Goal: Task Accomplishment & Management: Use online tool/utility

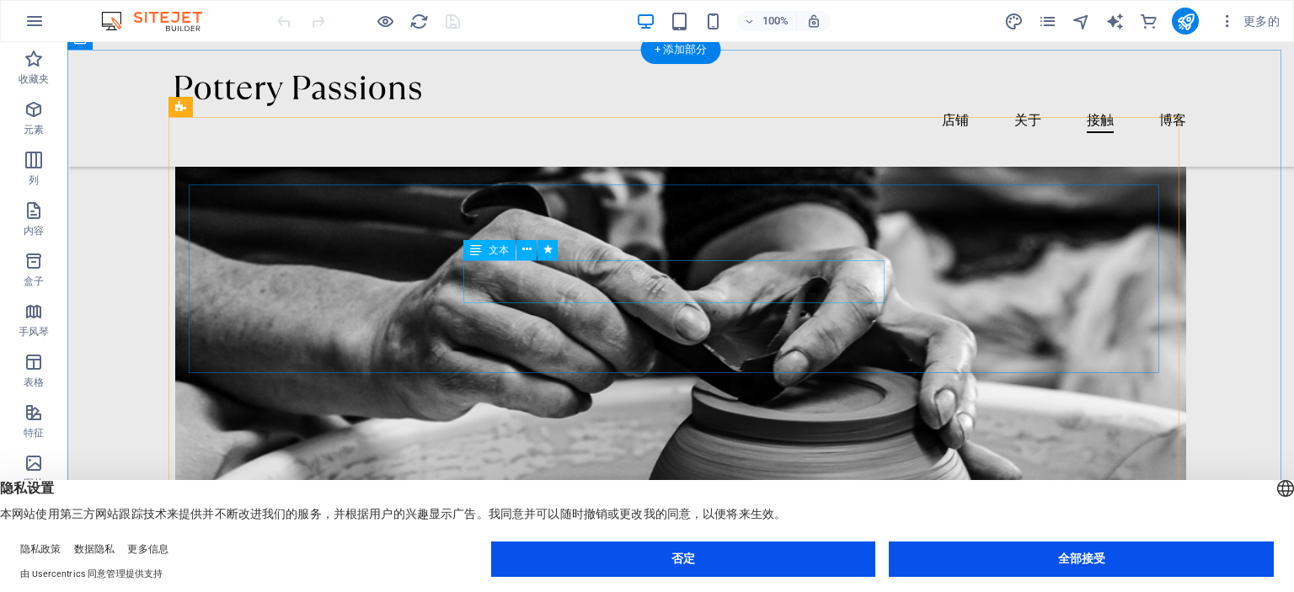
scroll to position [4550, 0]
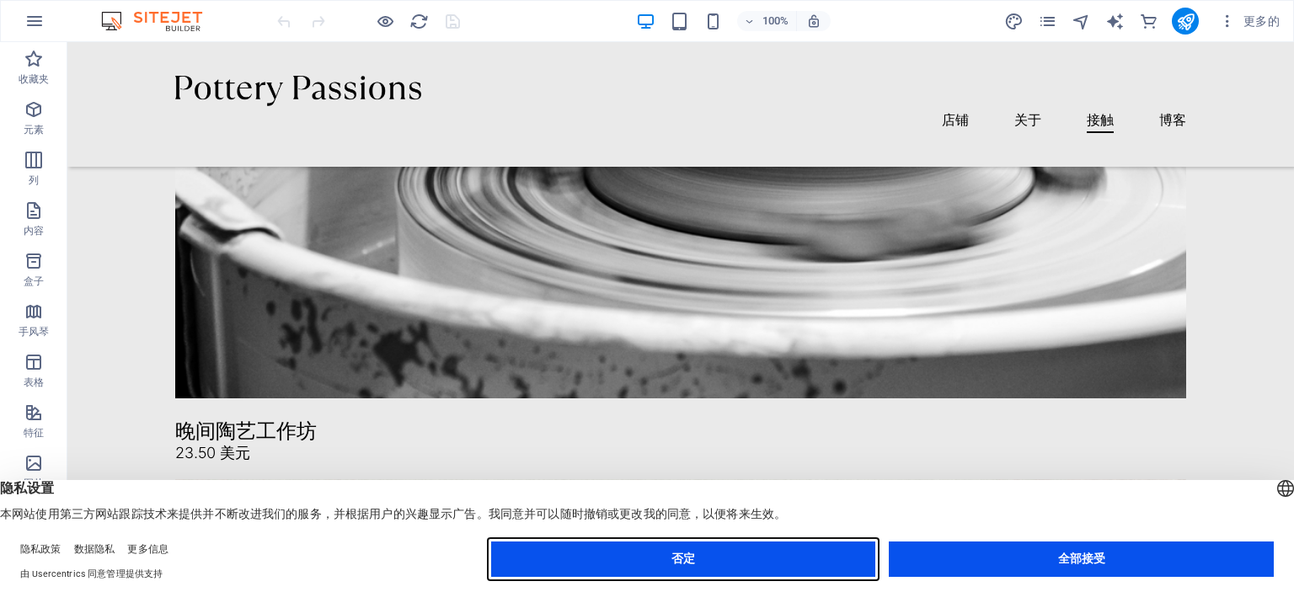
click at [843, 563] on button "否定" at bounding box center [683, 559] width 385 height 35
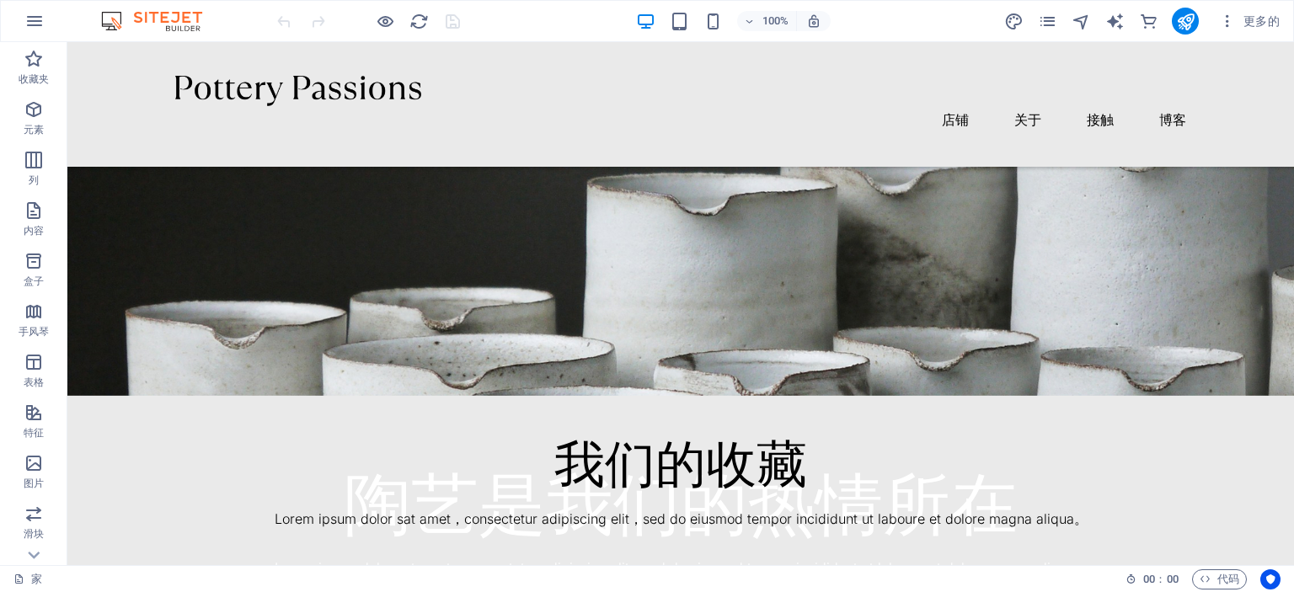
scroll to position [0, 0]
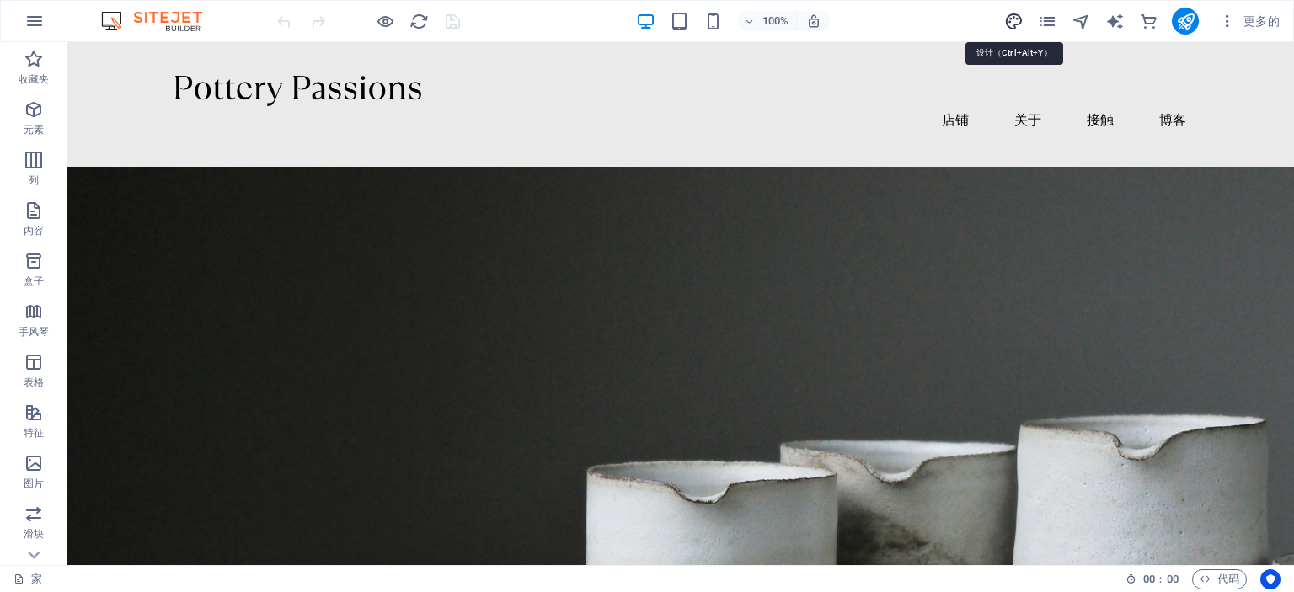
click at [1019, 21] on icon "设计" at bounding box center [1013, 21] width 19 height 19
select select "px"
select select "300"
select select "px"
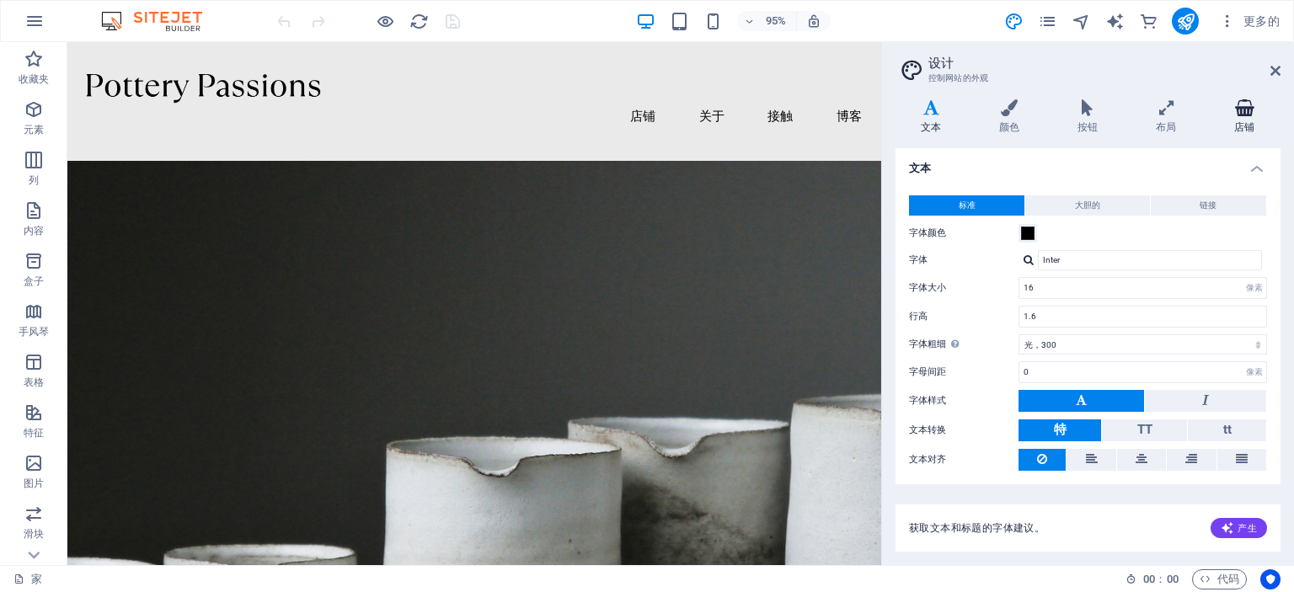
click at [1231, 117] on h4 "店铺" at bounding box center [1245, 116] width 72 height 35
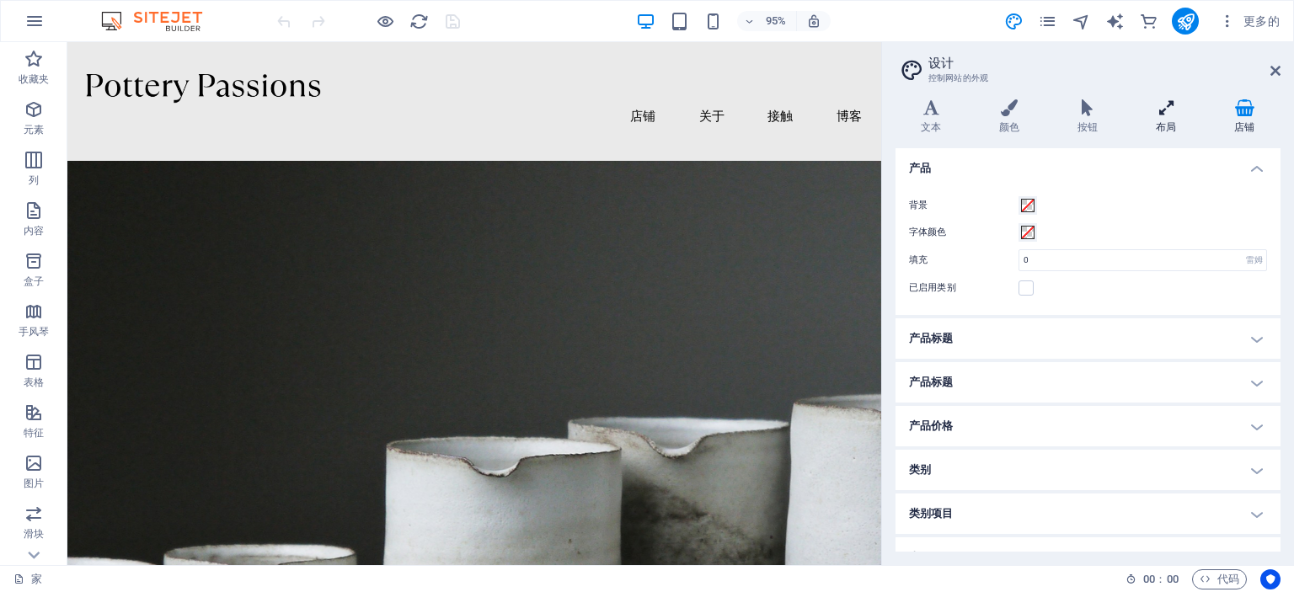
click at [1176, 115] on icon at bounding box center [1166, 107] width 72 height 17
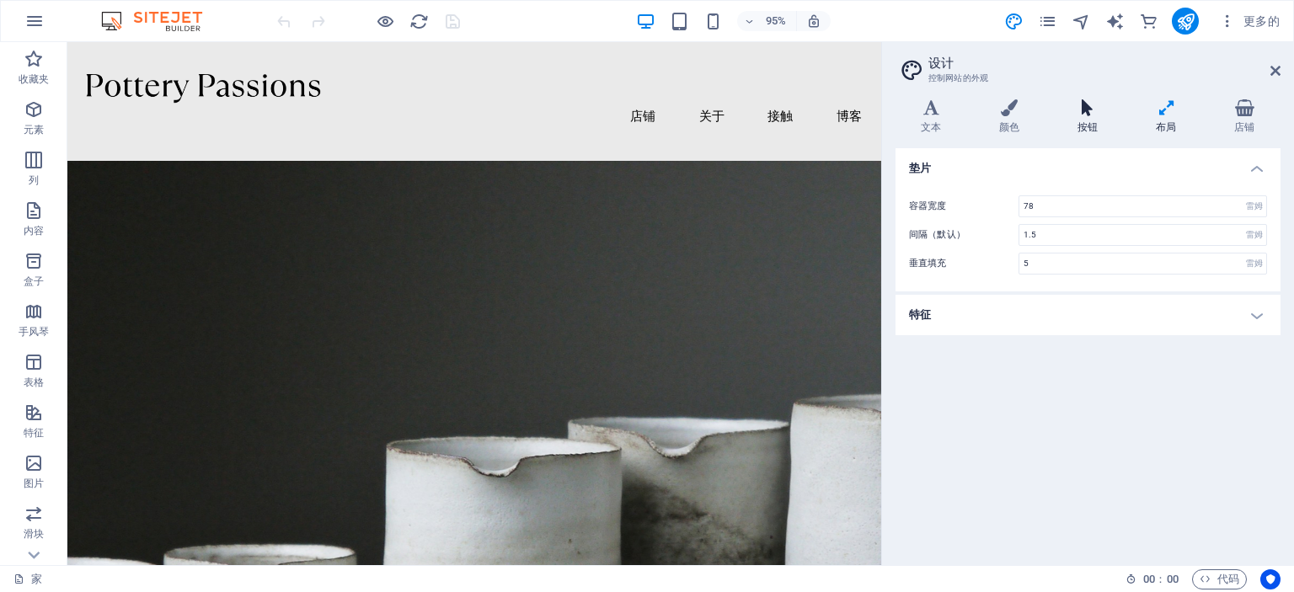
click at [1085, 117] on h4 "按钮" at bounding box center [1091, 116] width 78 height 35
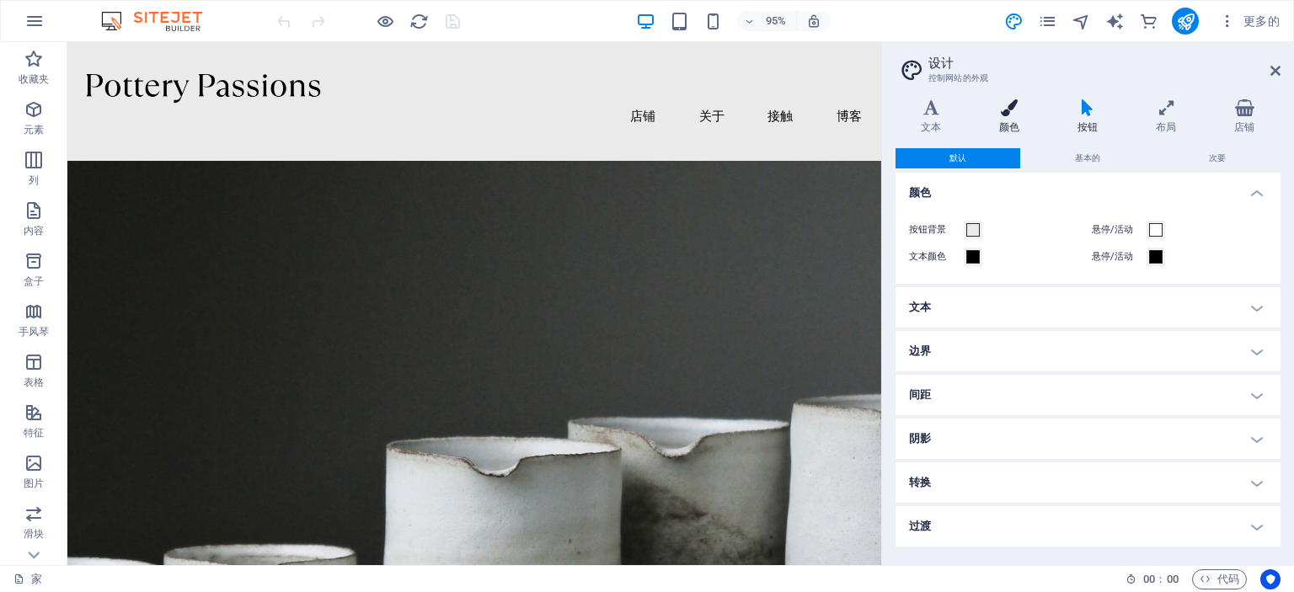
click at [1009, 119] on h4 "颜色" at bounding box center [1013, 116] width 78 height 35
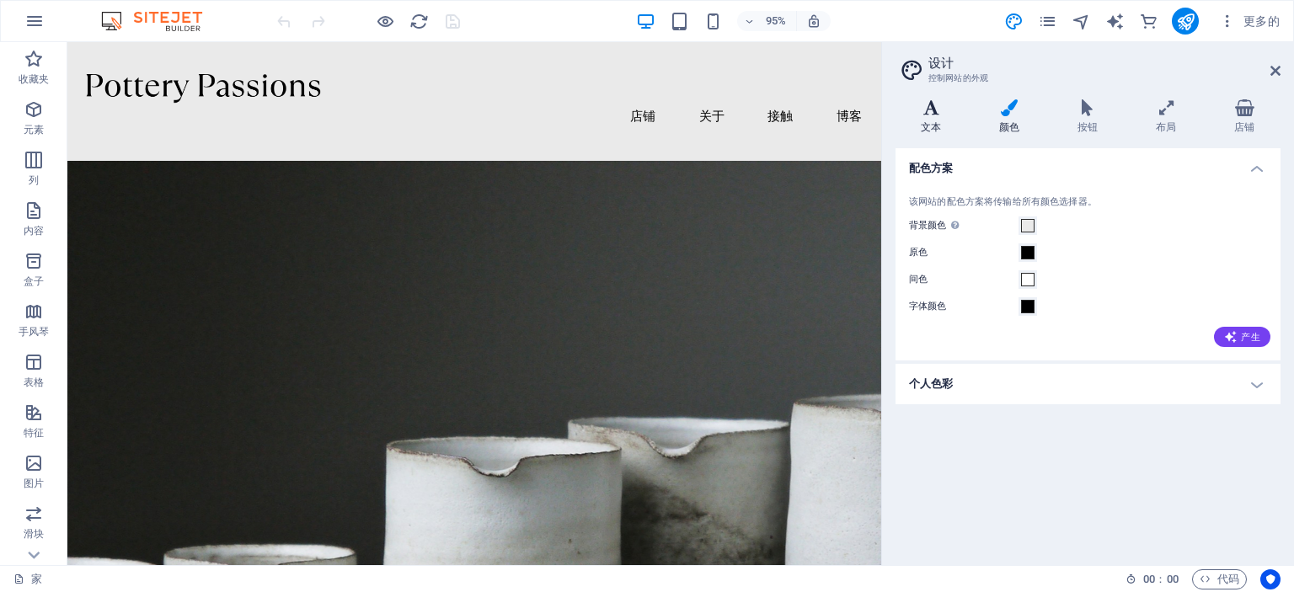
click at [940, 109] on icon at bounding box center [931, 107] width 72 height 17
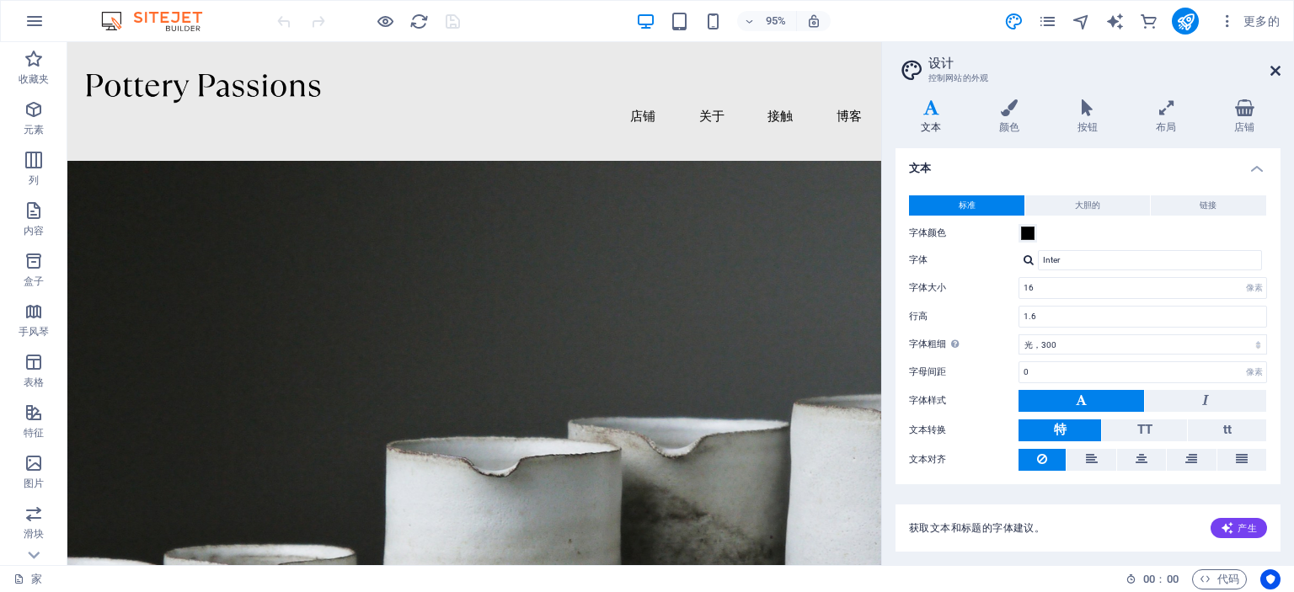
click at [1273, 70] on icon at bounding box center [1275, 70] width 10 height 13
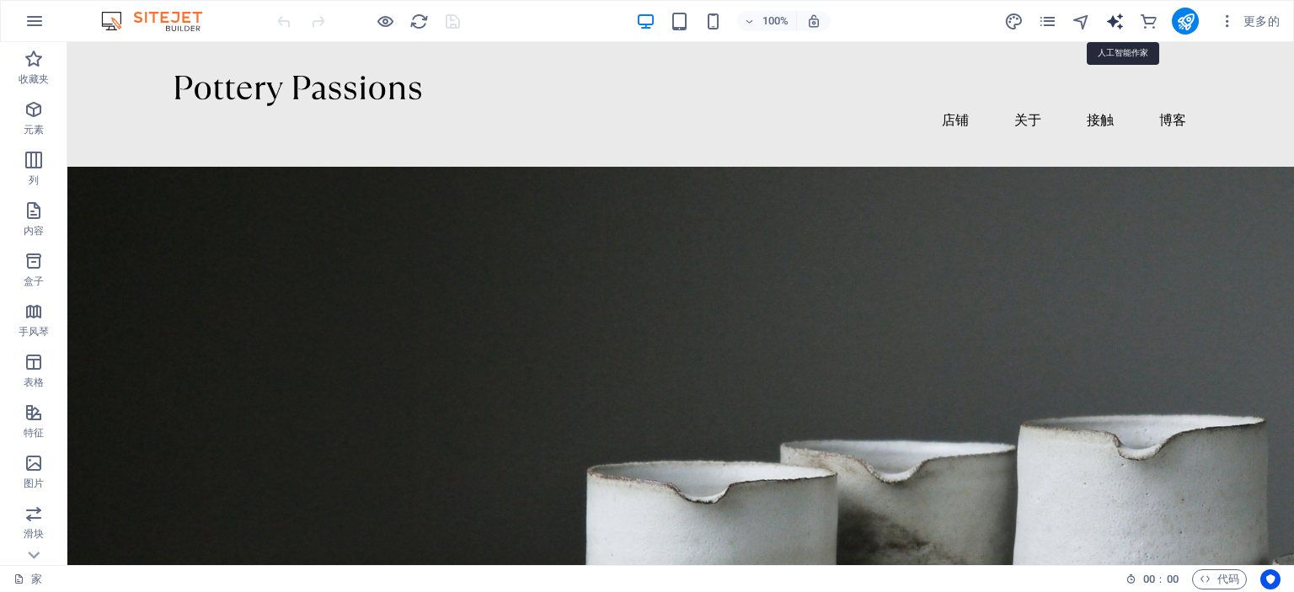
click at [1112, 23] on icon "文本生成器" at bounding box center [1114, 21] width 19 height 19
select select "English"
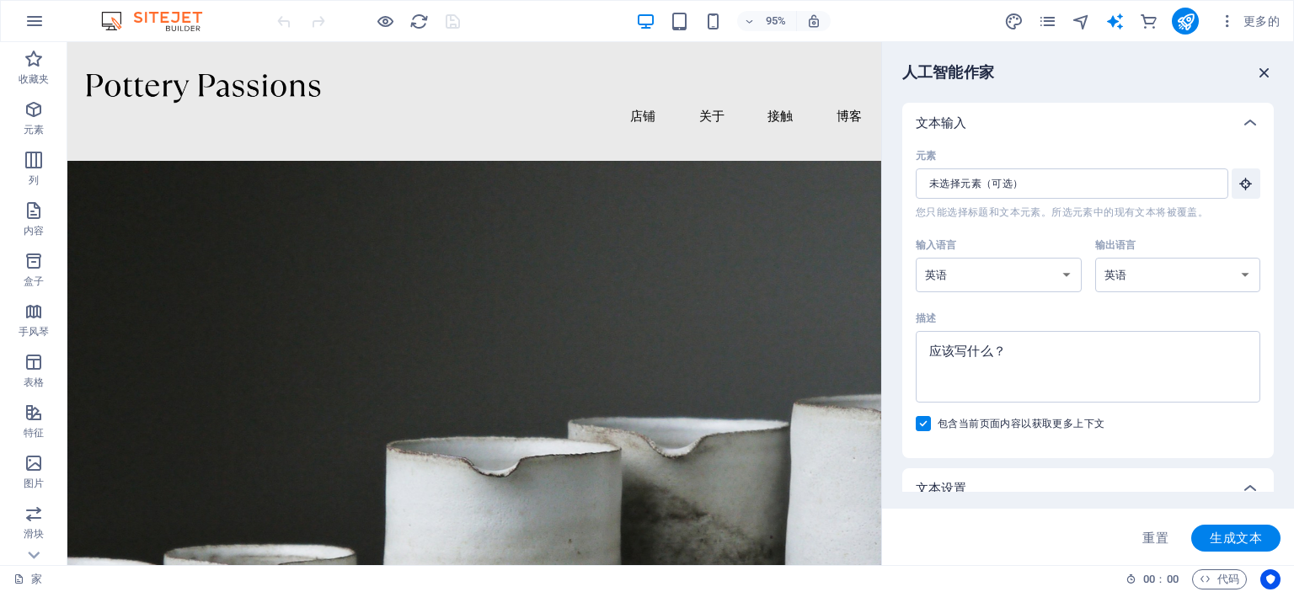
click at [1270, 70] on icon "button" at bounding box center [1264, 72] width 19 height 19
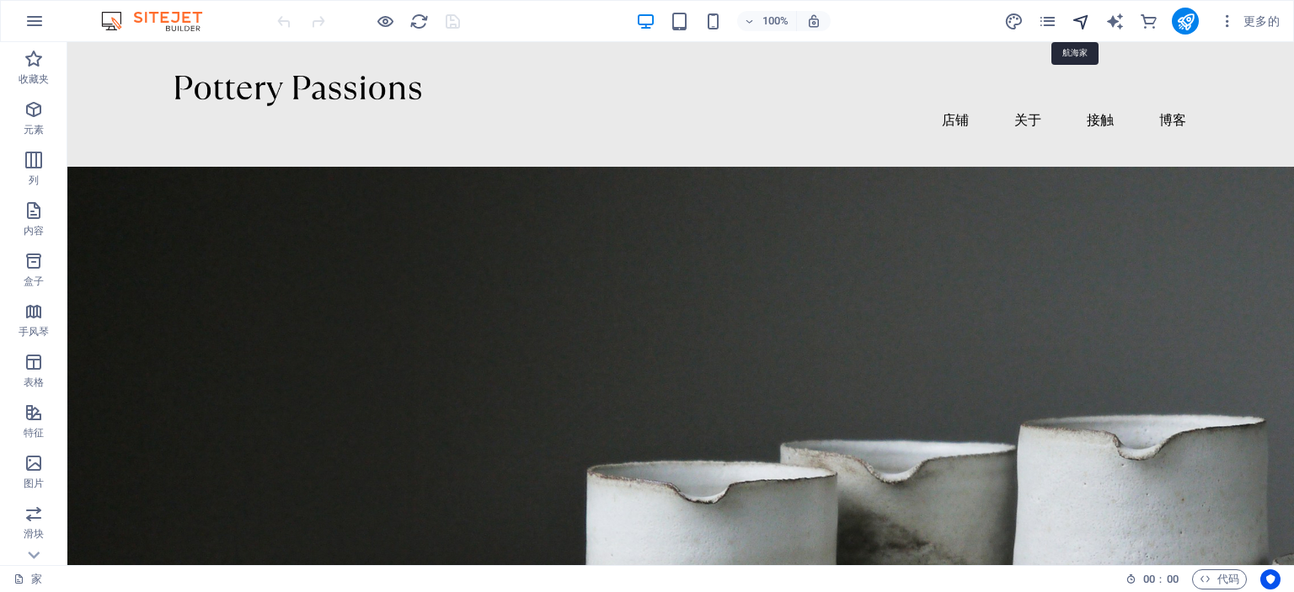
click at [1083, 19] on icon "航海家" at bounding box center [1080, 21] width 19 height 19
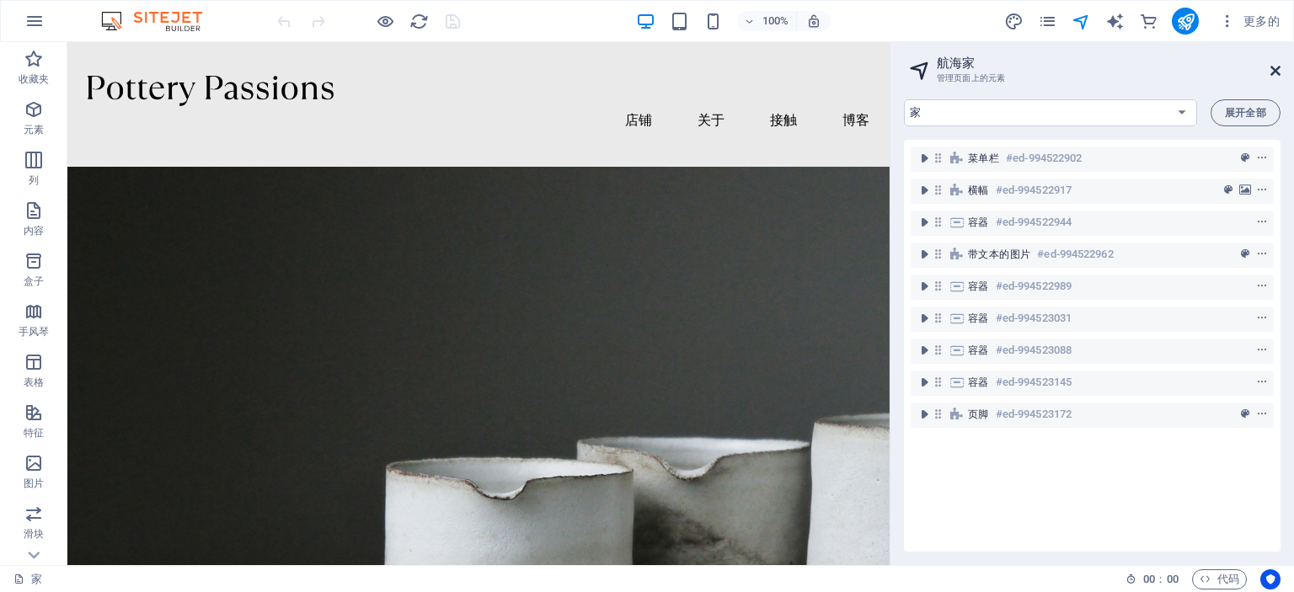
click at [1276, 67] on icon at bounding box center [1275, 70] width 10 height 13
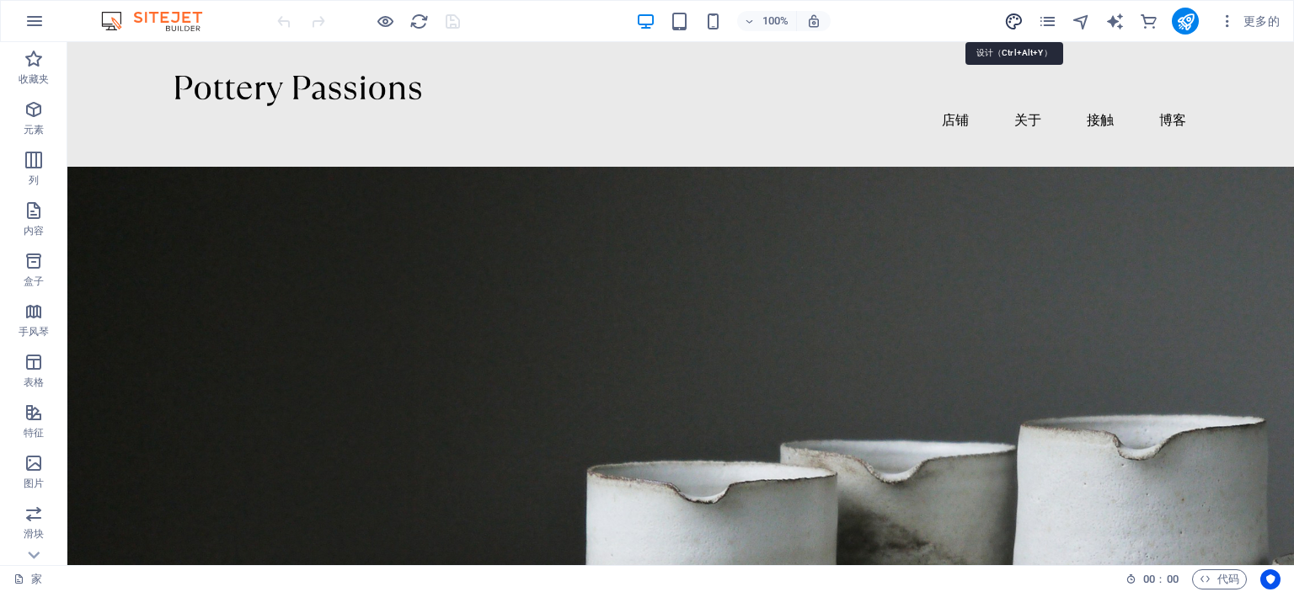
click at [1015, 25] on icon "设计" at bounding box center [1013, 21] width 19 height 19
select select "px"
select select "300"
select select "px"
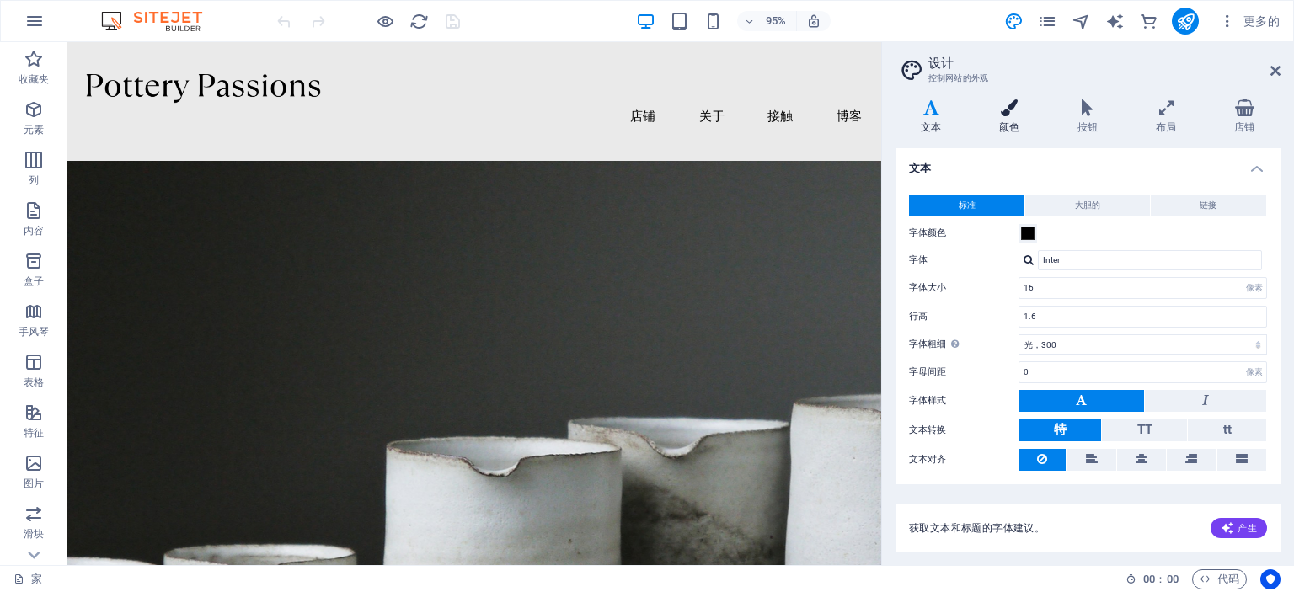
click at [1011, 102] on icon at bounding box center [1010, 107] width 72 height 17
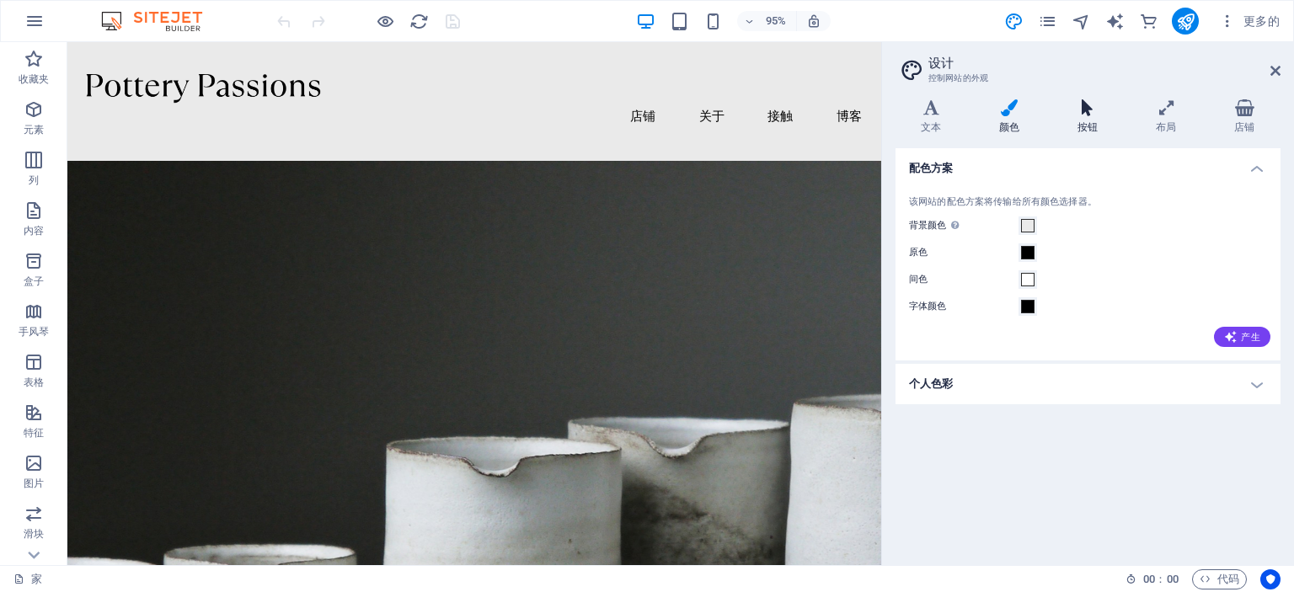
click at [1083, 101] on icon at bounding box center [1088, 107] width 72 height 17
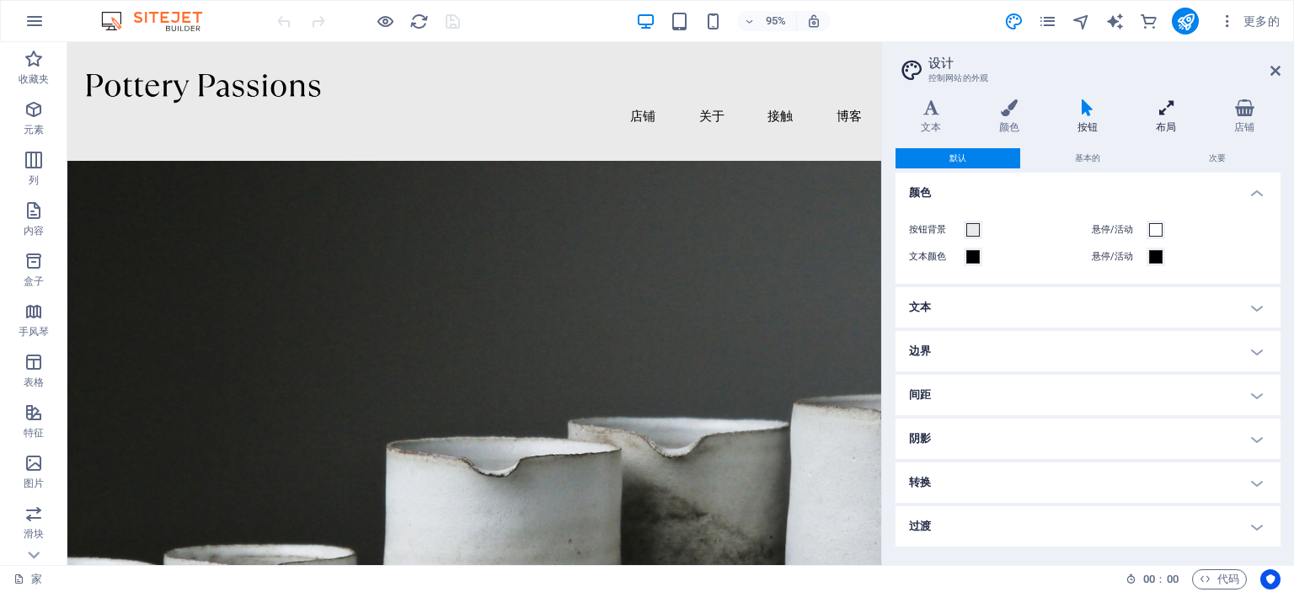
click at [1161, 106] on icon at bounding box center [1166, 107] width 72 height 17
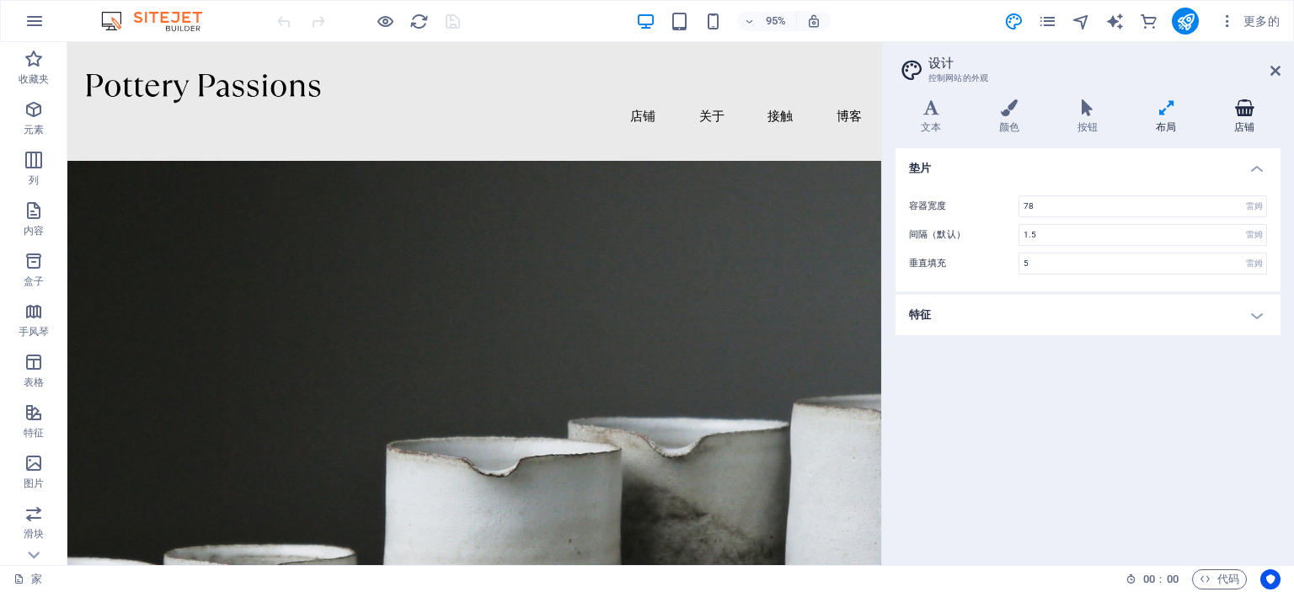
click at [1244, 106] on icon at bounding box center [1245, 107] width 72 height 17
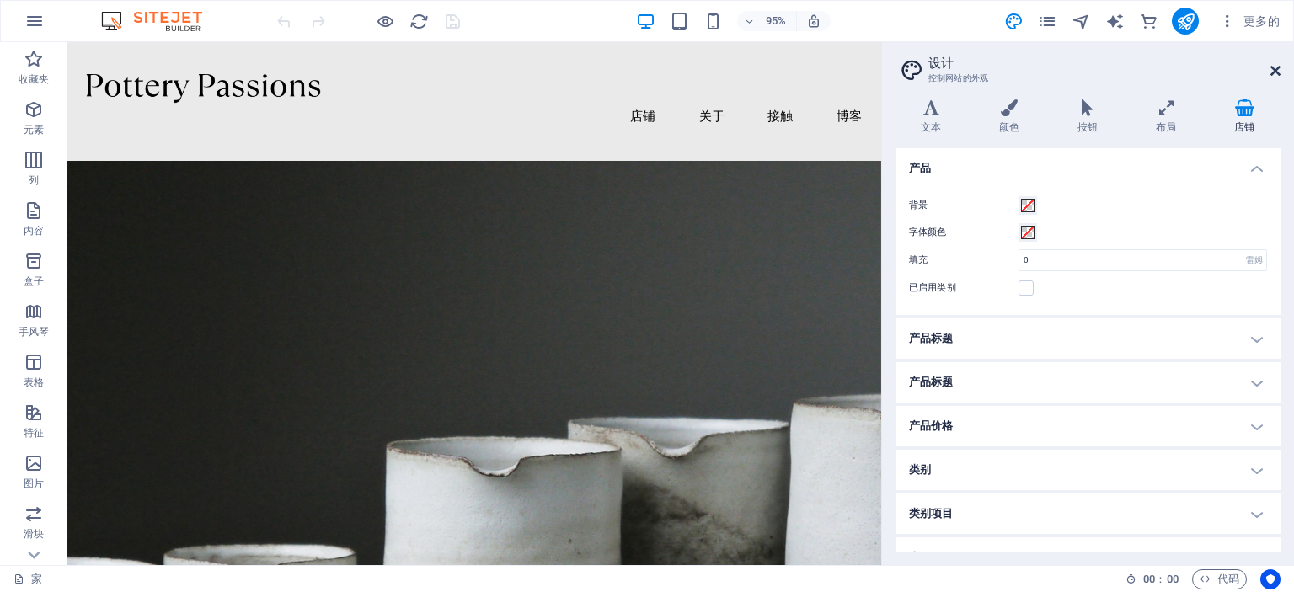
click at [1275, 73] on icon at bounding box center [1275, 70] width 10 height 13
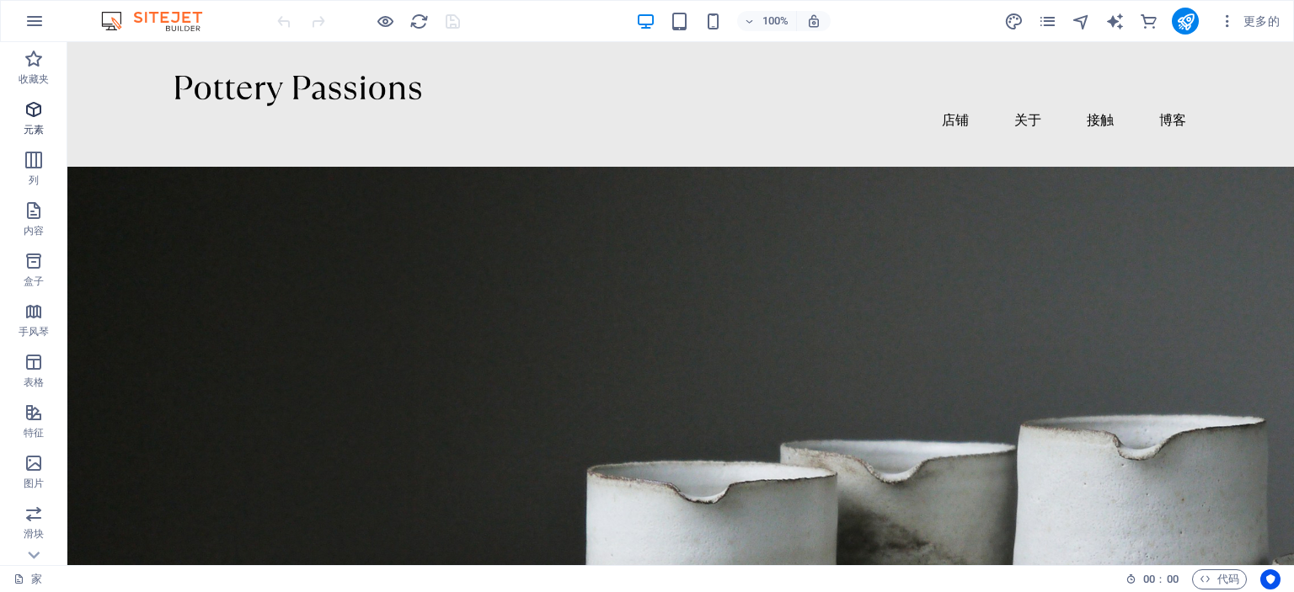
click at [38, 112] on icon "button" at bounding box center [34, 109] width 20 height 20
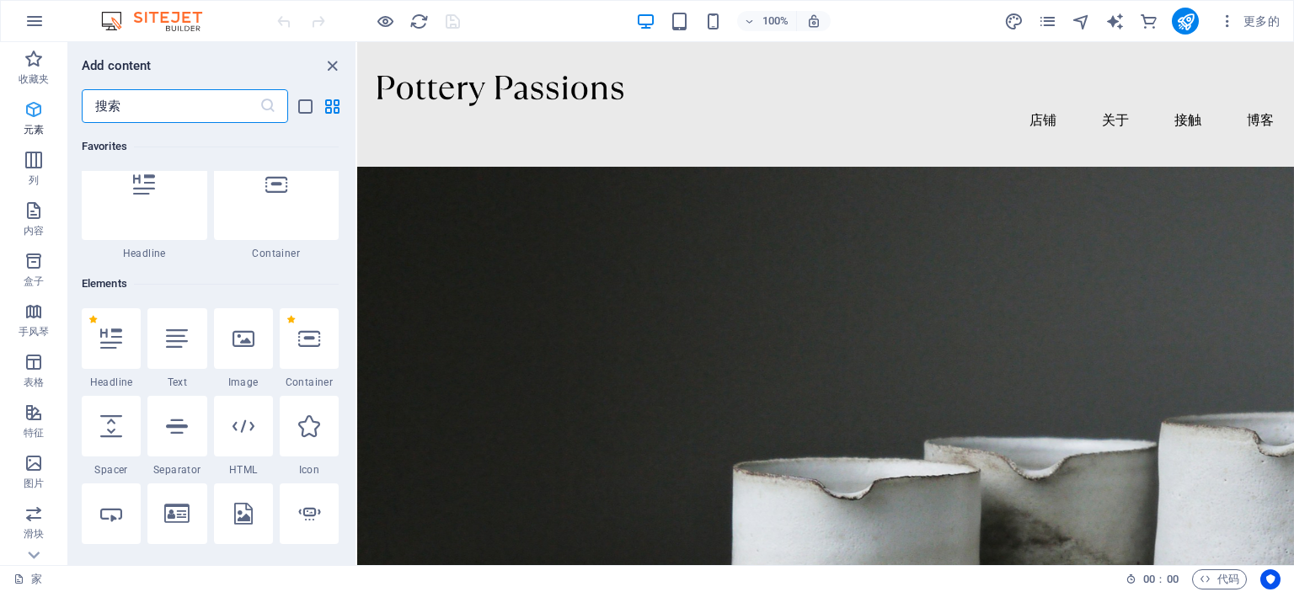
scroll to position [179, 0]
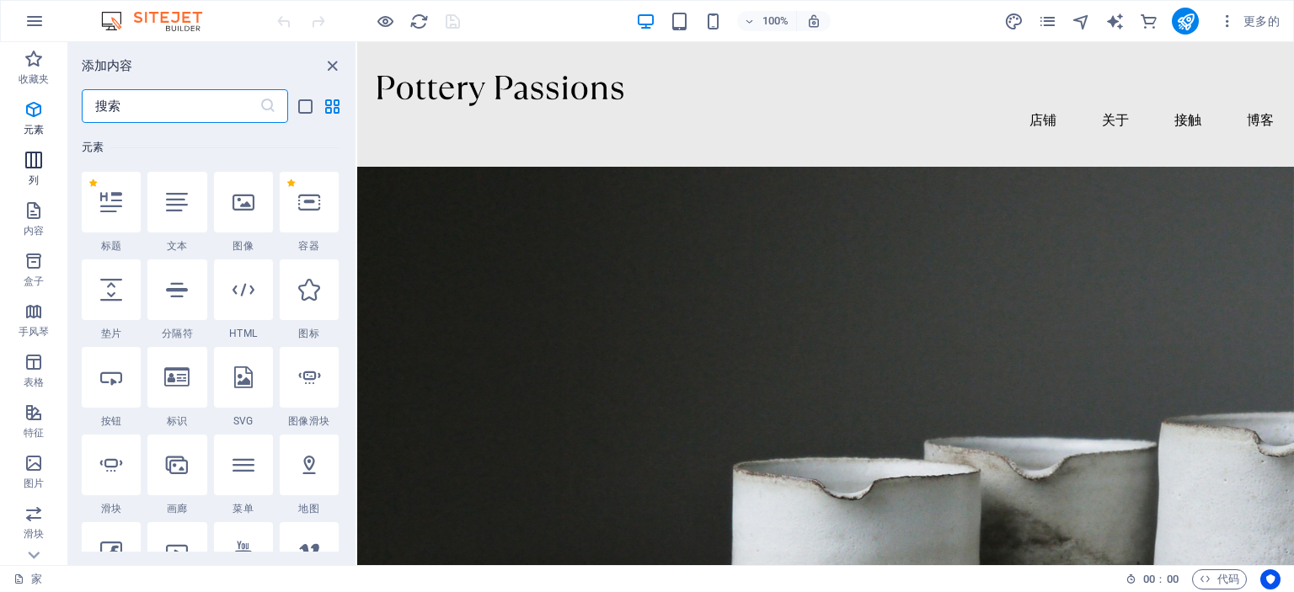
click at [37, 160] on icon "button" at bounding box center [34, 160] width 20 height 20
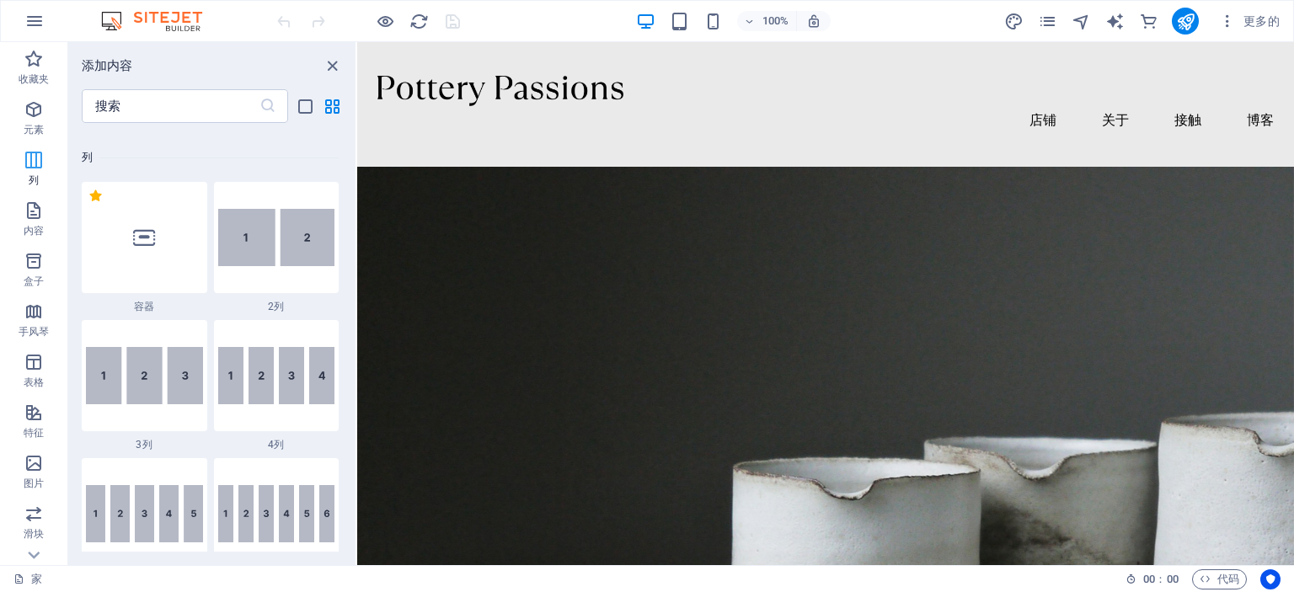
scroll to position [833, 0]
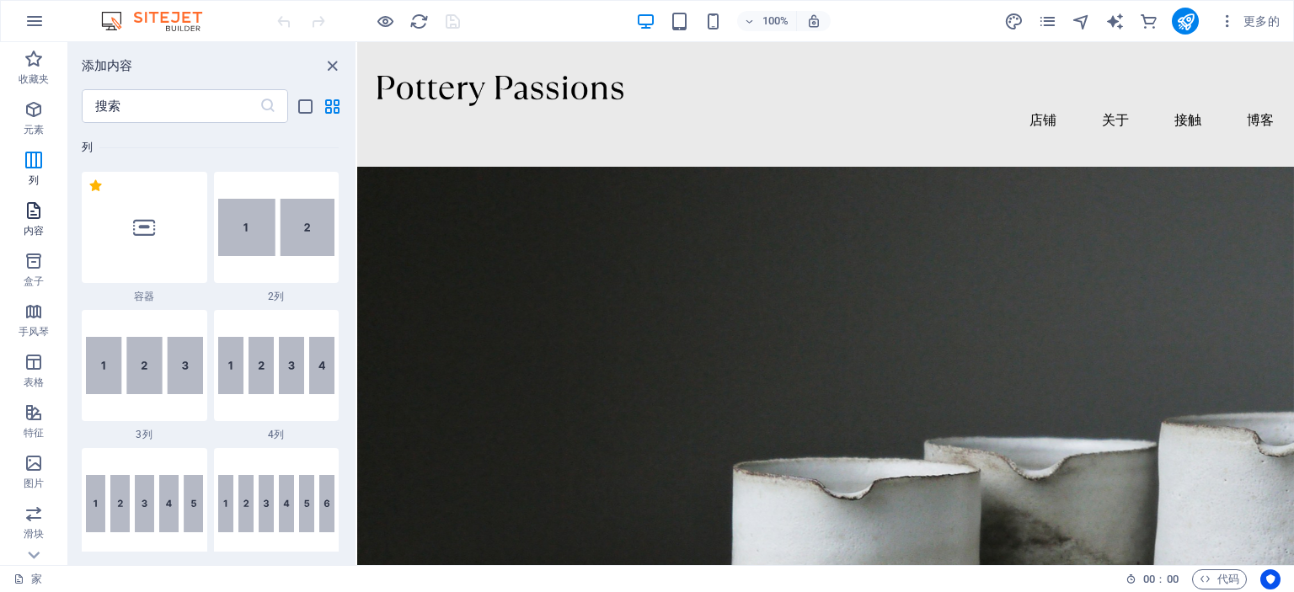
click at [31, 205] on icon "button" at bounding box center [34, 210] width 20 height 20
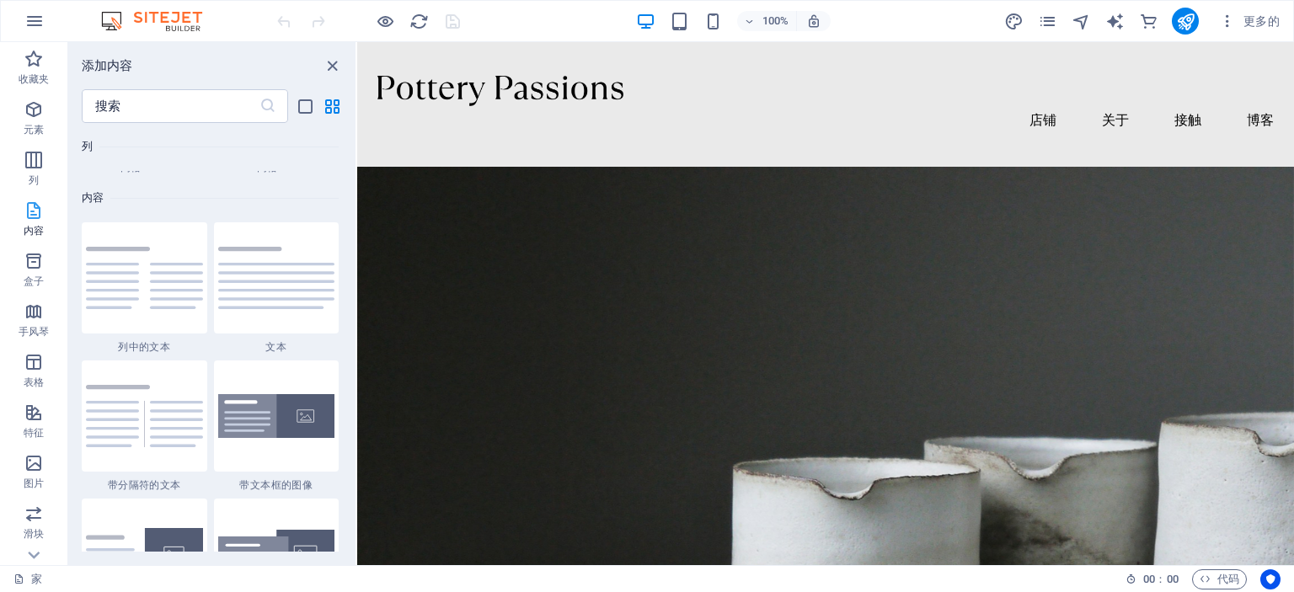
scroll to position [2946, 0]
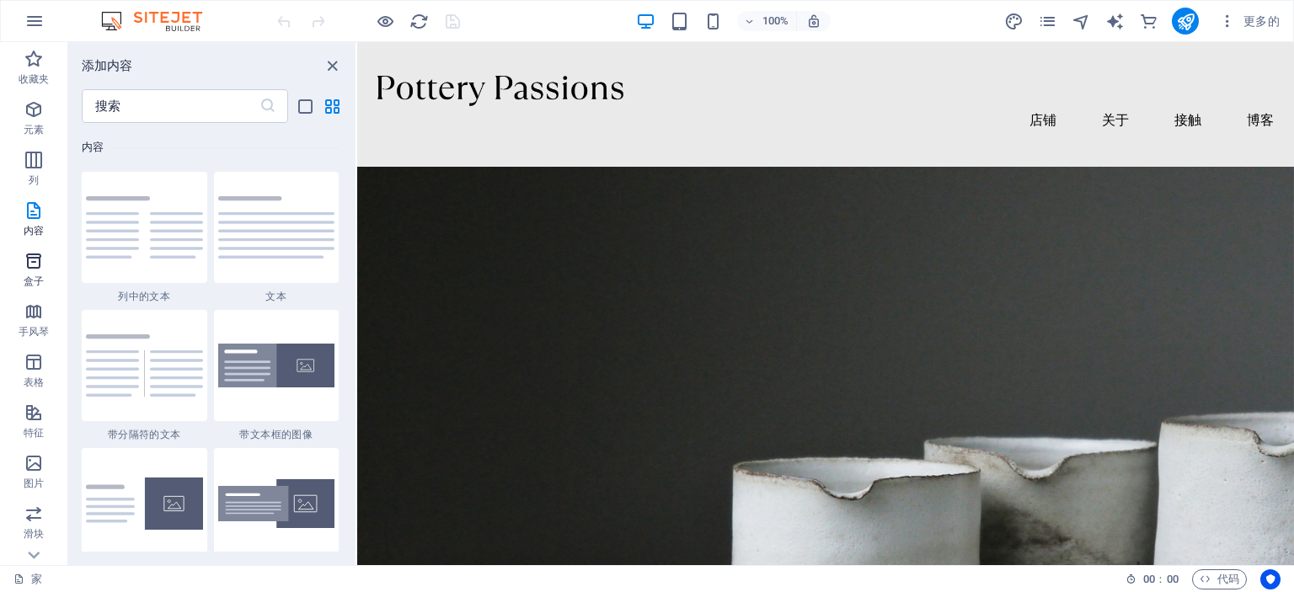
click at [32, 259] on icon "button" at bounding box center [34, 261] width 20 height 20
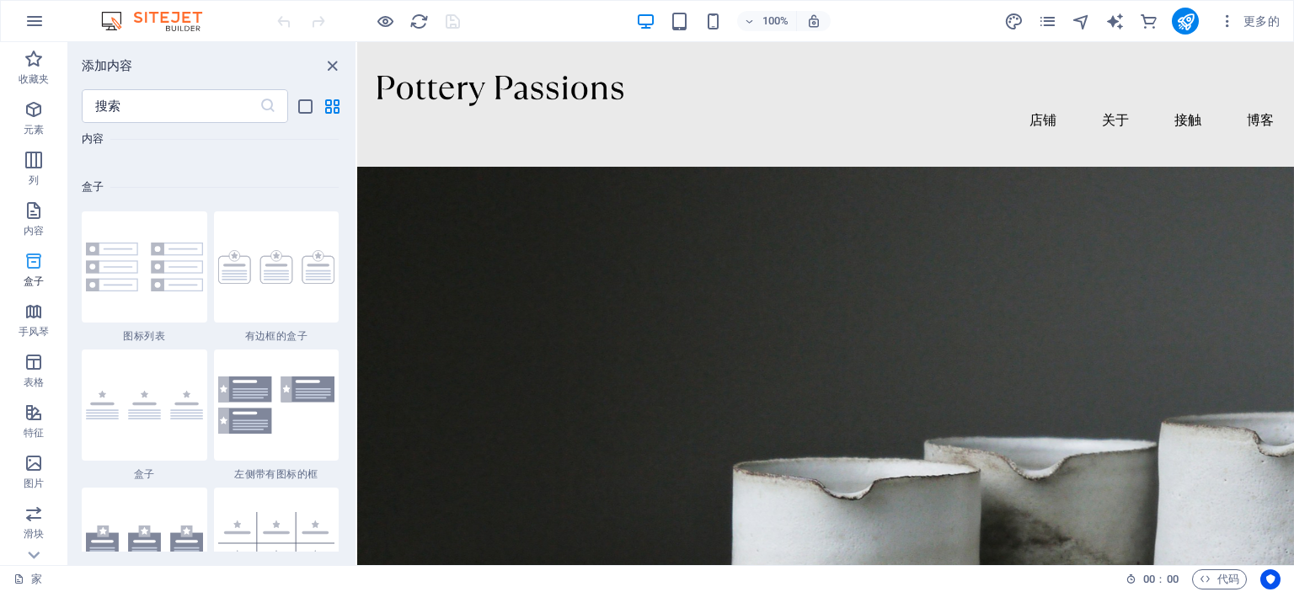
scroll to position [4646, 0]
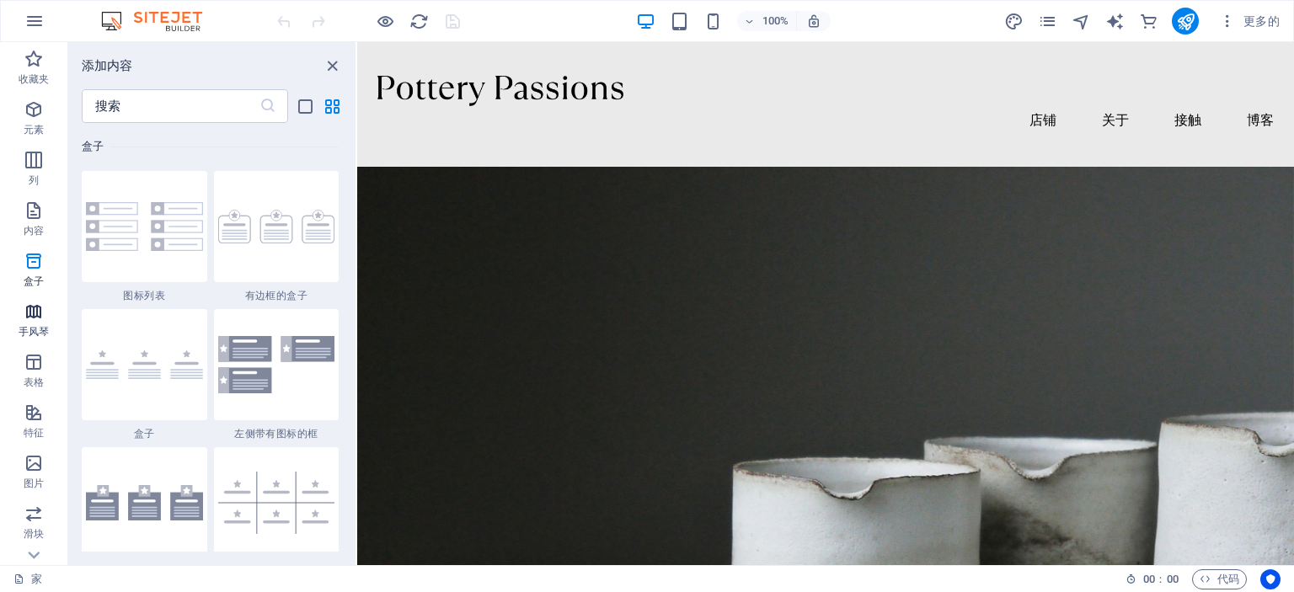
click at [24, 307] on icon "button" at bounding box center [34, 312] width 20 height 20
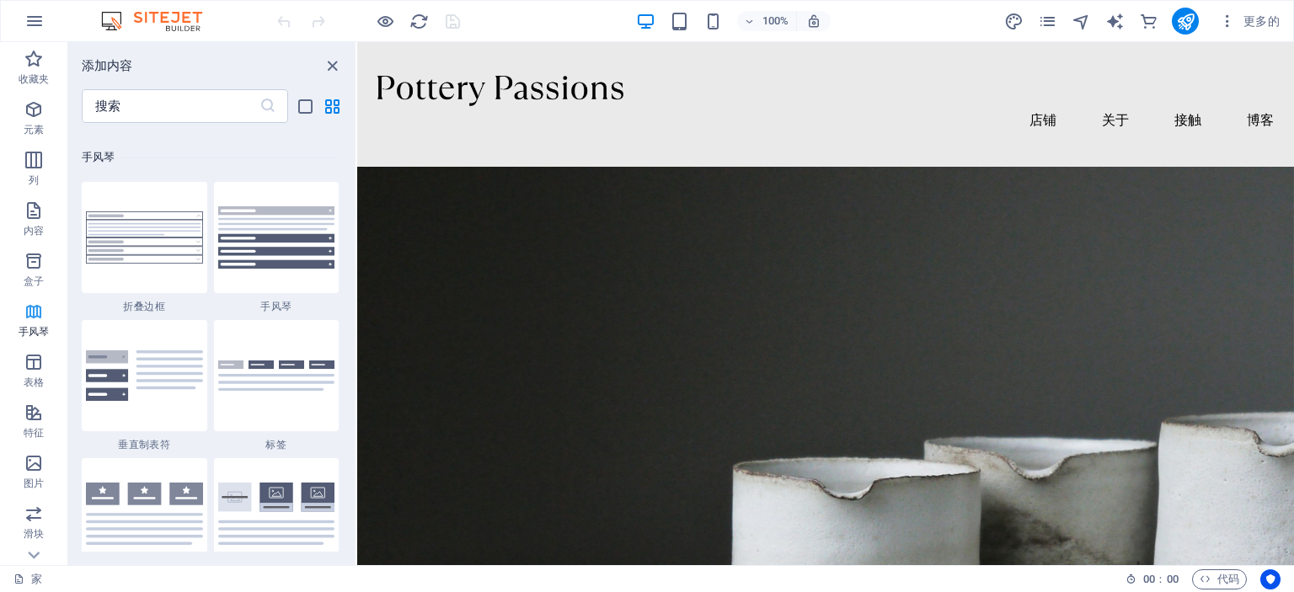
scroll to position [5377, 0]
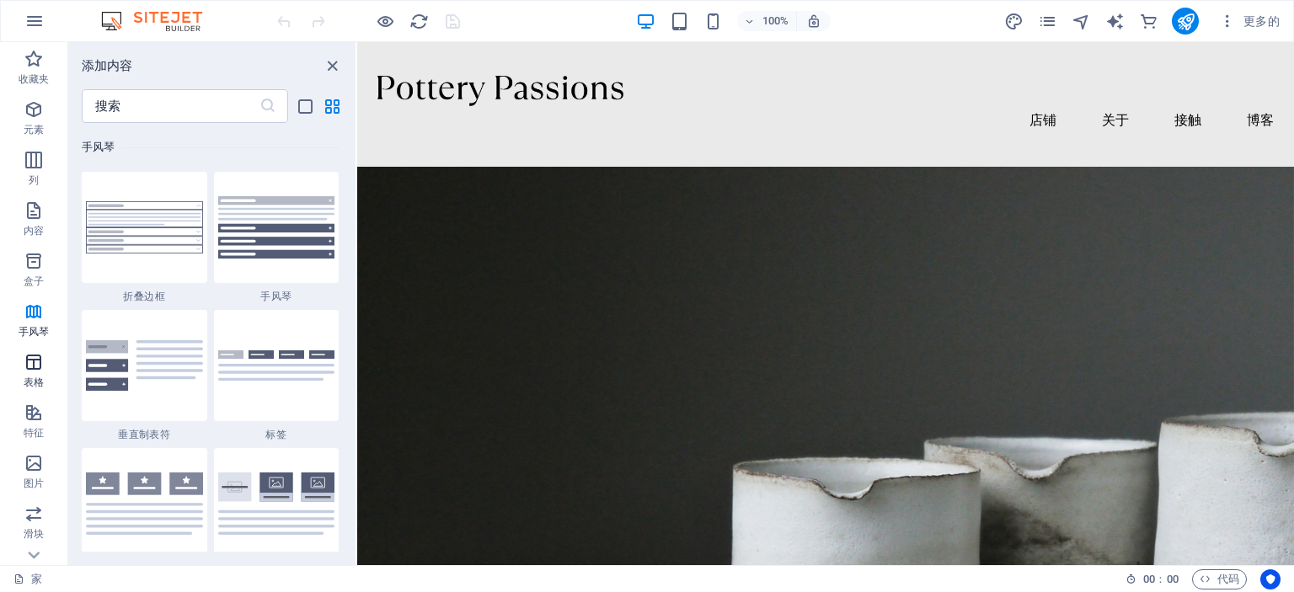
click at [47, 370] on span "表格" at bounding box center [33, 372] width 67 height 40
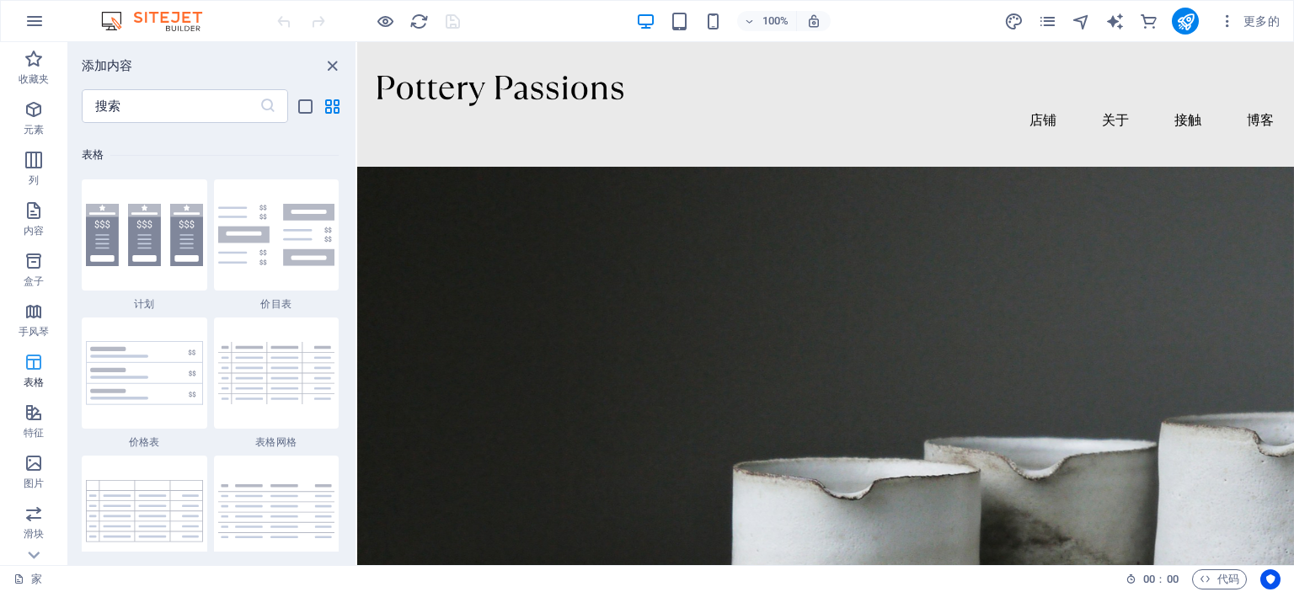
scroll to position [5833, 0]
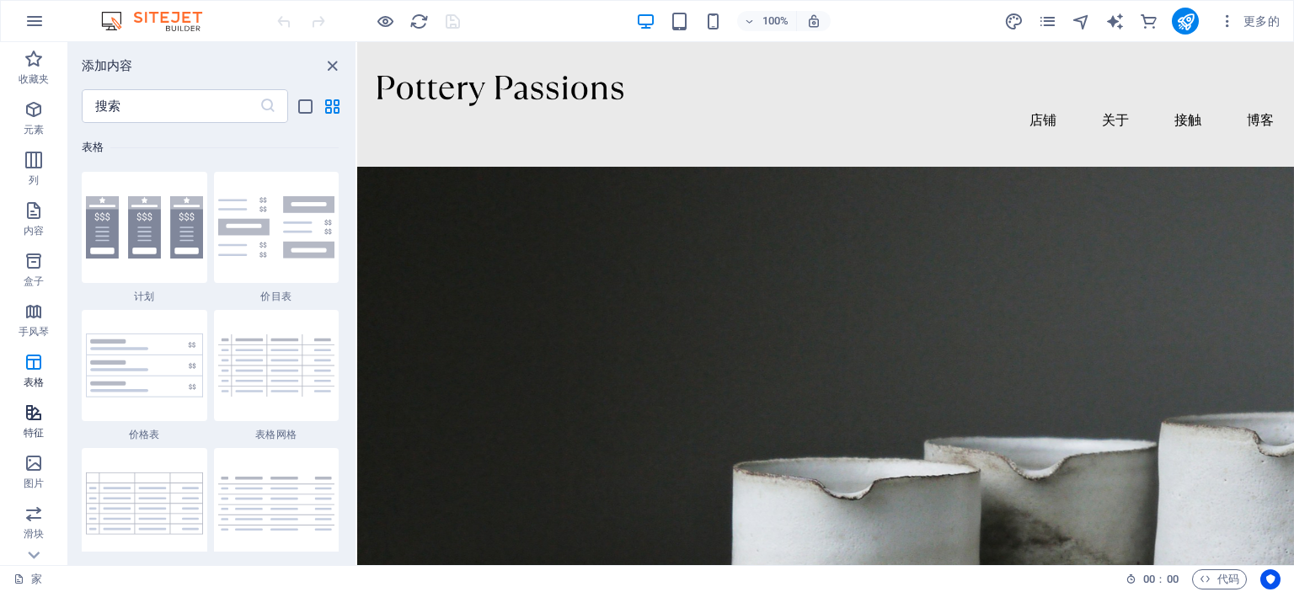
click at [45, 403] on span "特征" at bounding box center [33, 423] width 67 height 40
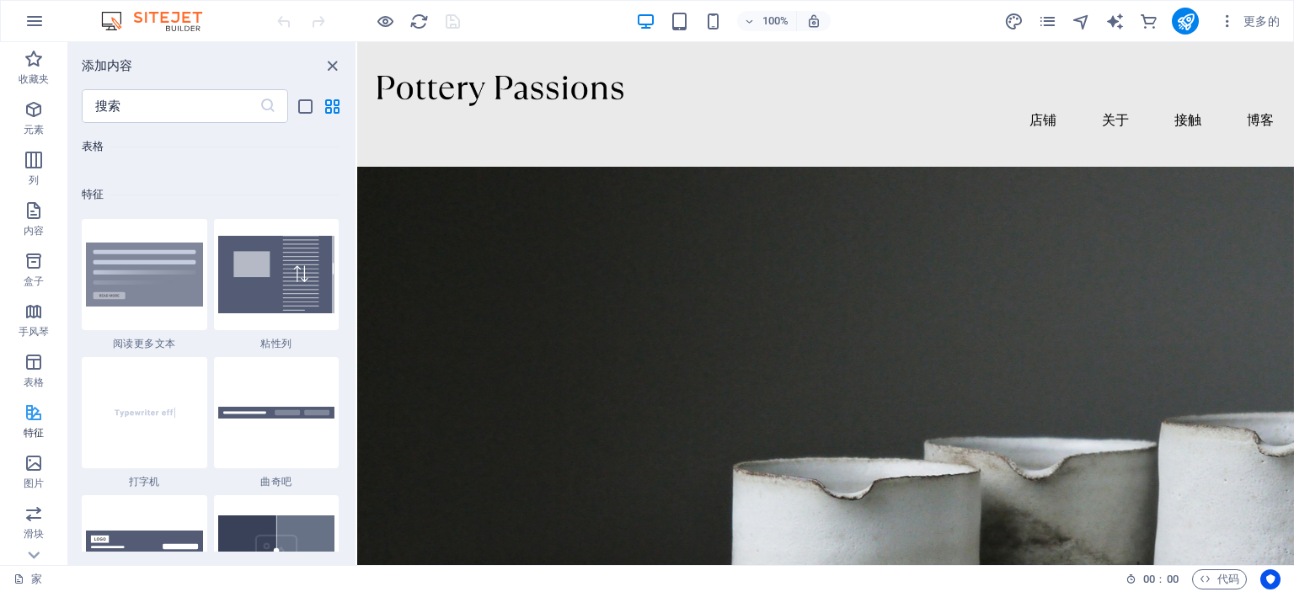
scroll to position [6564, 0]
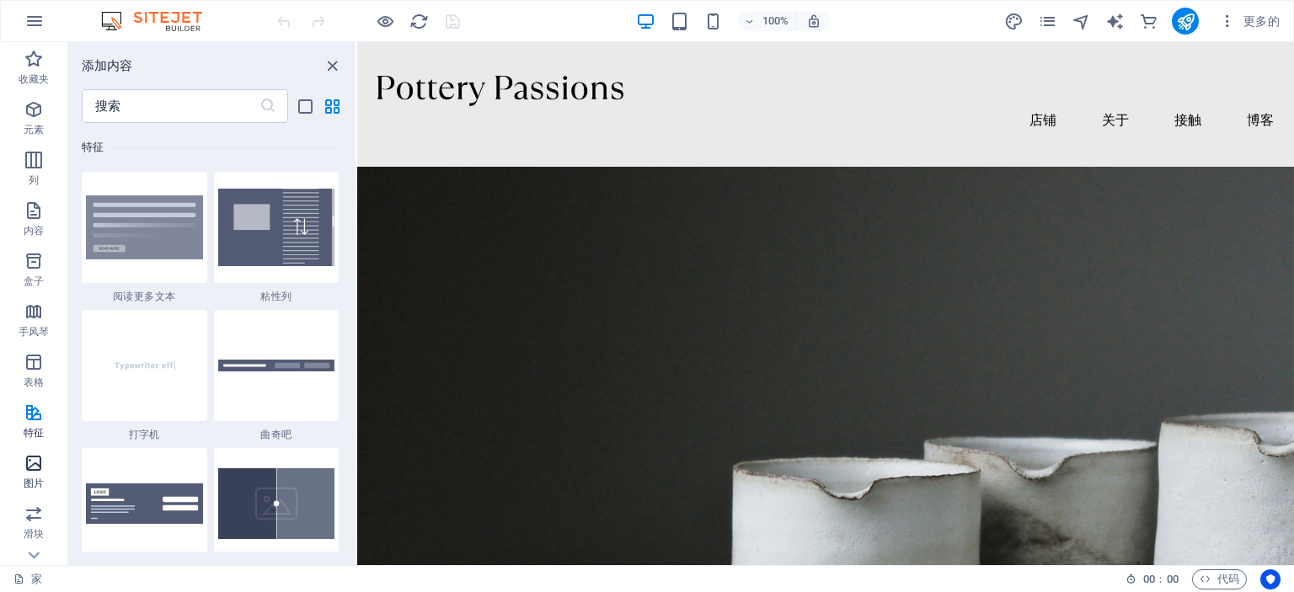
click at [35, 465] on icon "button" at bounding box center [34, 463] width 20 height 20
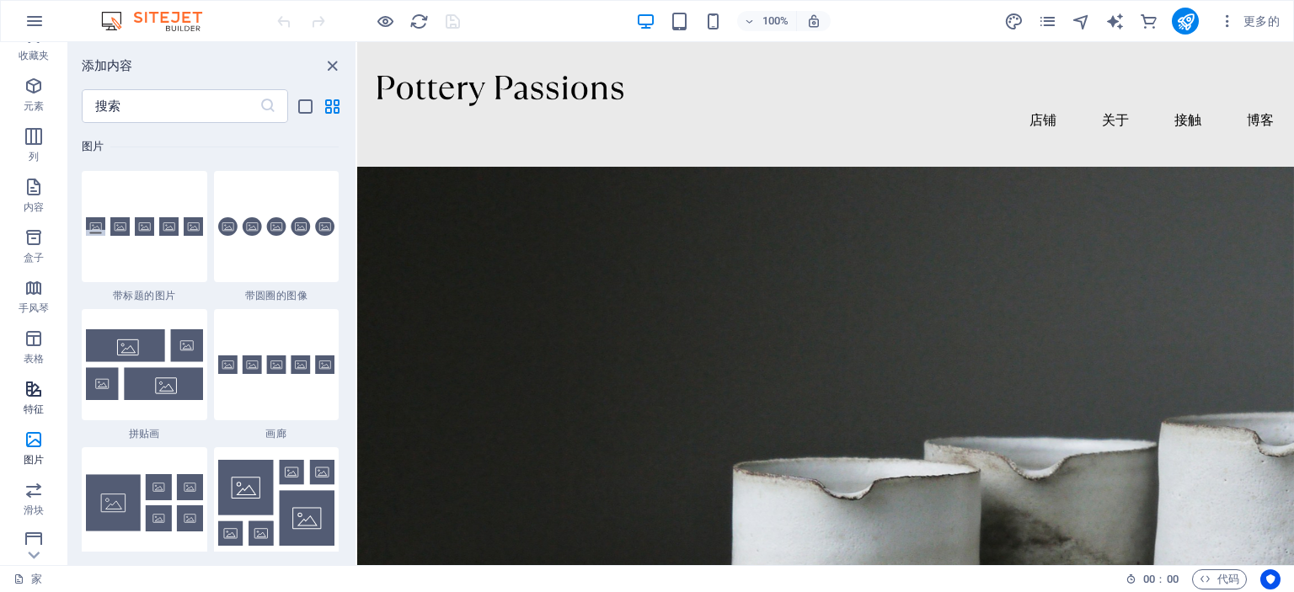
scroll to position [84, 0]
click at [38, 431] on icon "button" at bounding box center [34, 429] width 20 height 20
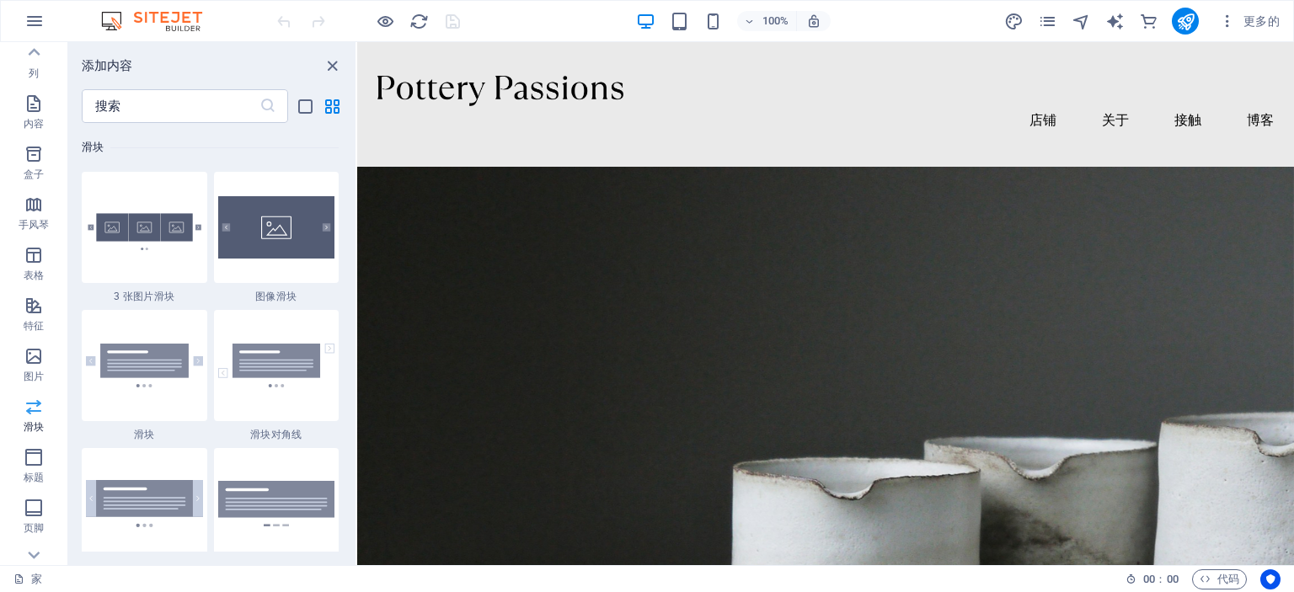
scroll to position [168, 0]
click at [35, 405] on icon "button" at bounding box center [34, 396] width 20 height 20
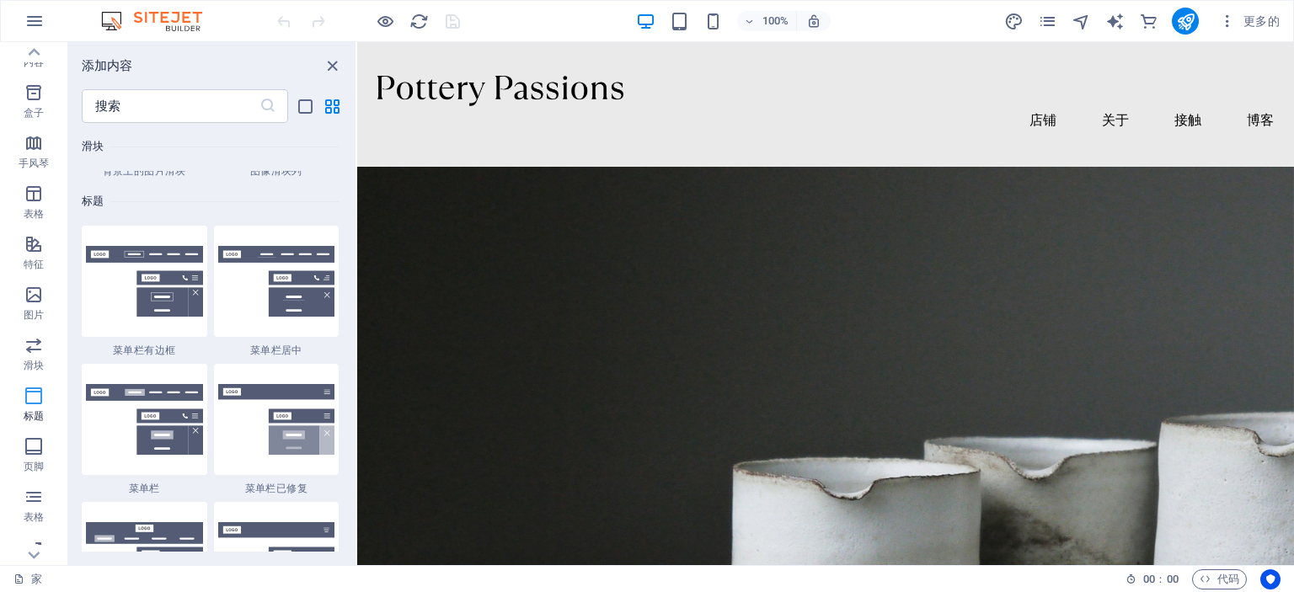
scroll to position [10141, 0]
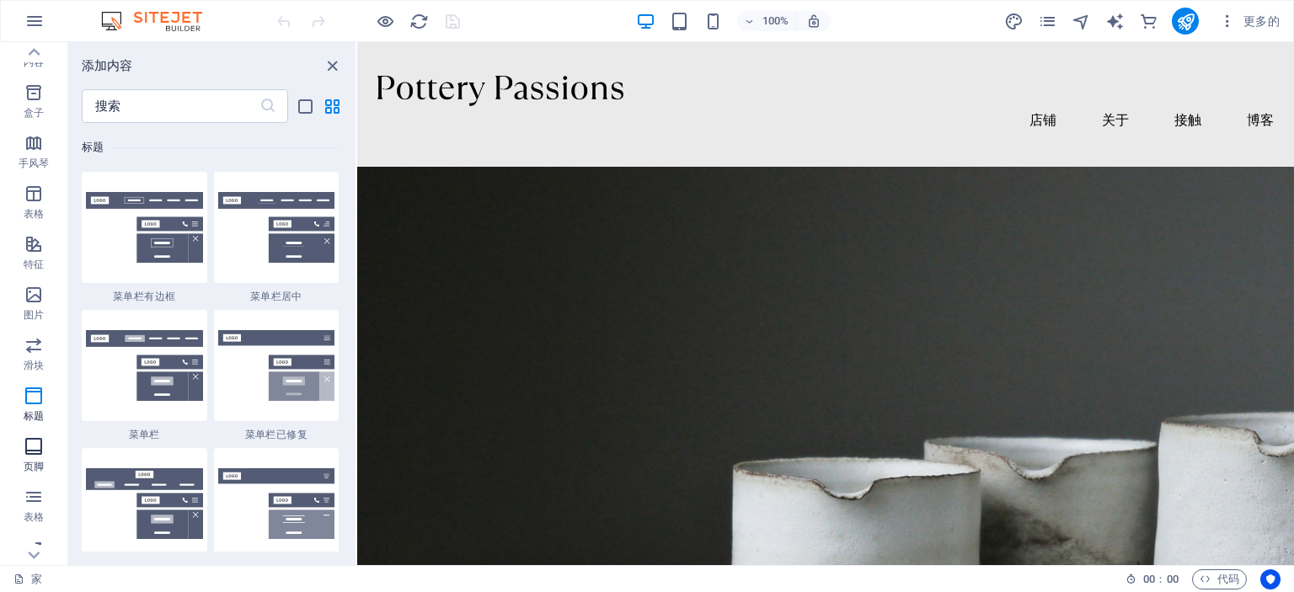
click at [39, 446] on icon "button" at bounding box center [34, 446] width 20 height 20
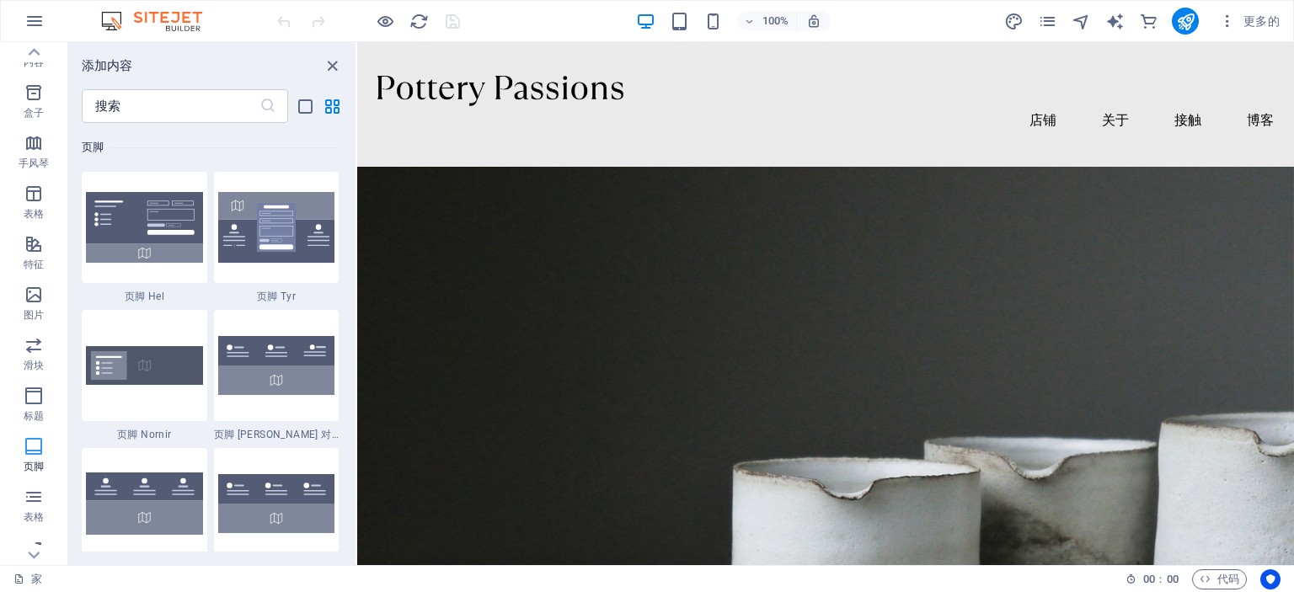
scroll to position [253, 0]
click at [43, 423] on icon "button" at bounding box center [34, 413] width 20 height 20
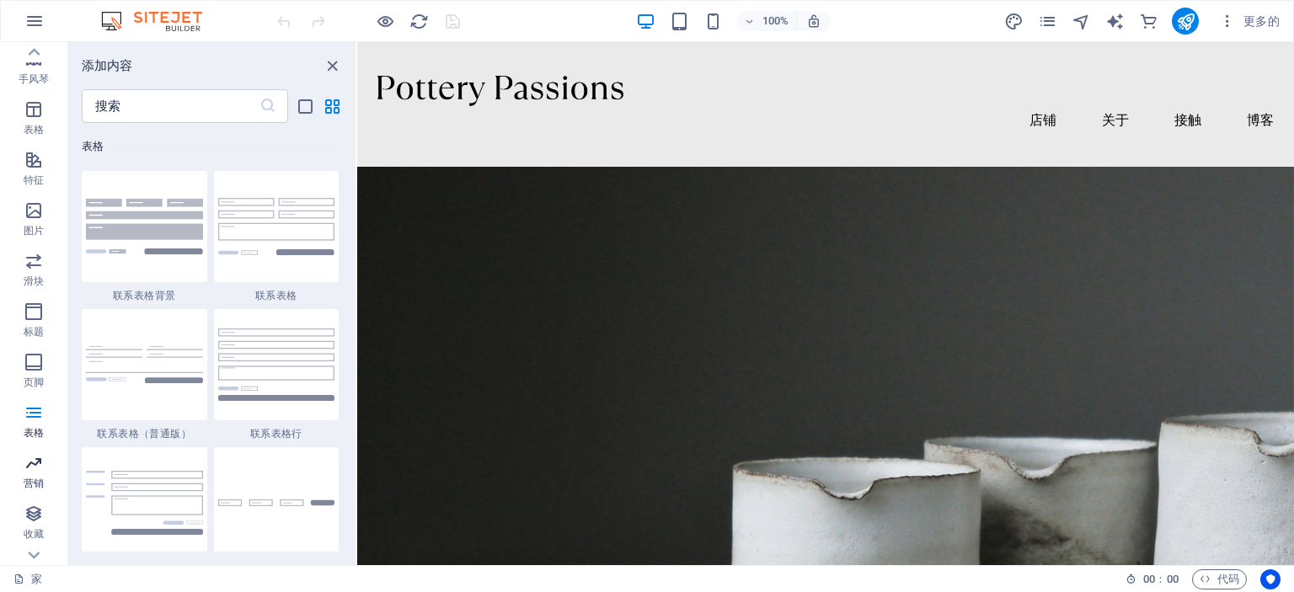
click at [35, 459] on icon "button" at bounding box center [34, 463] width 20 height 20
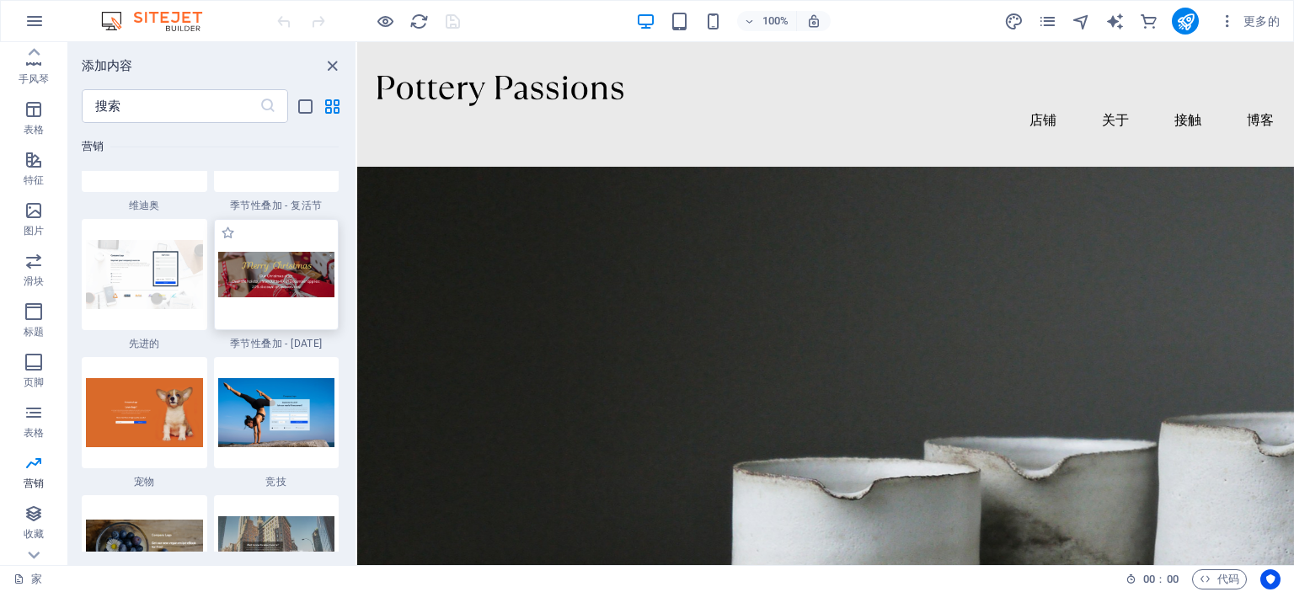
scroll to position [14308, 0]
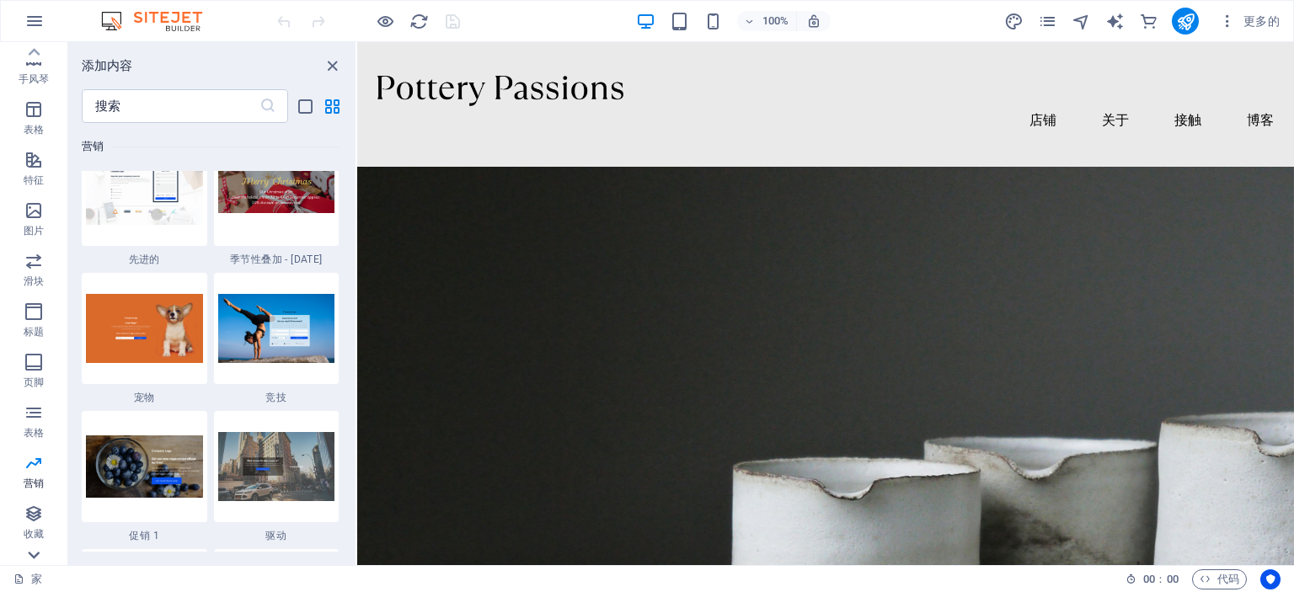
click at [40, 547] on icon at bounding box center [34, 555] width 24 height 24
click at [46, 483] on span "收藏" at bounding box center [33, 492] width 67 height 40
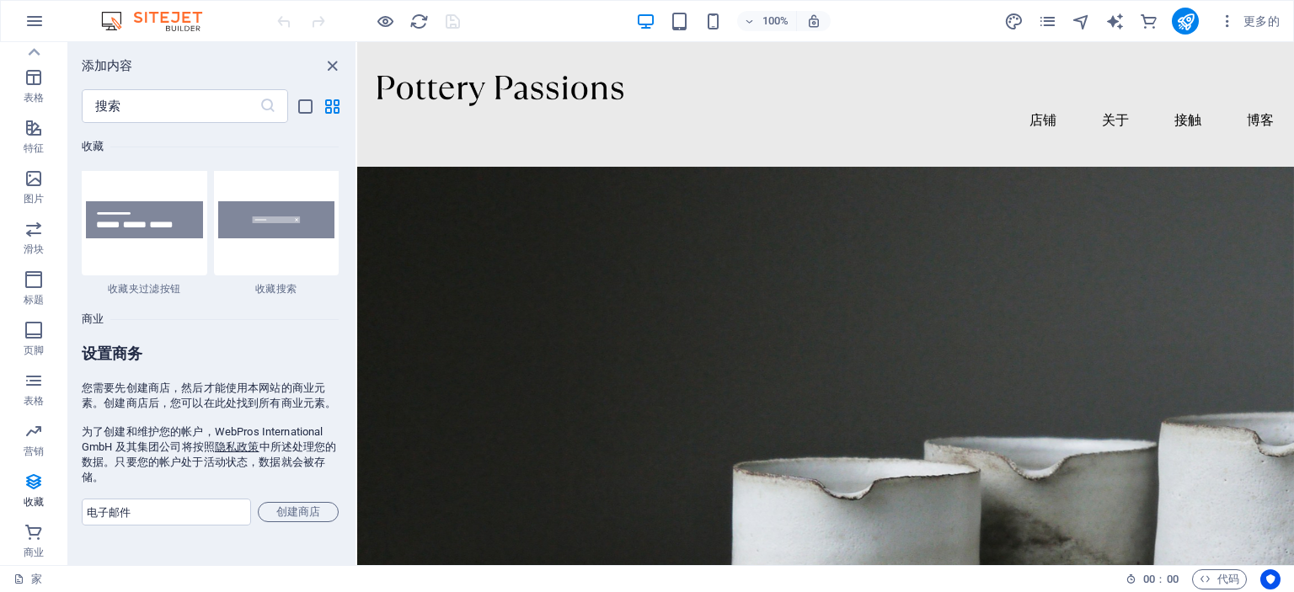
scroll to position [16091, 0]
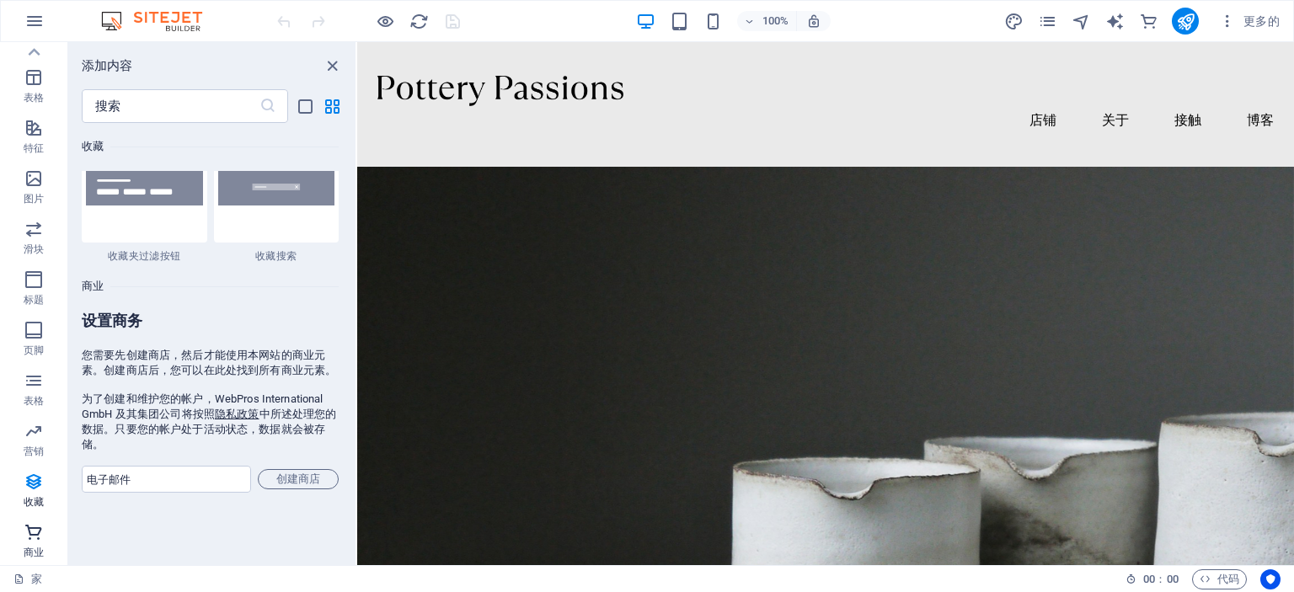
click at [40, 535] on icon "button" at bounding box center [34, 532] width 20 height 20
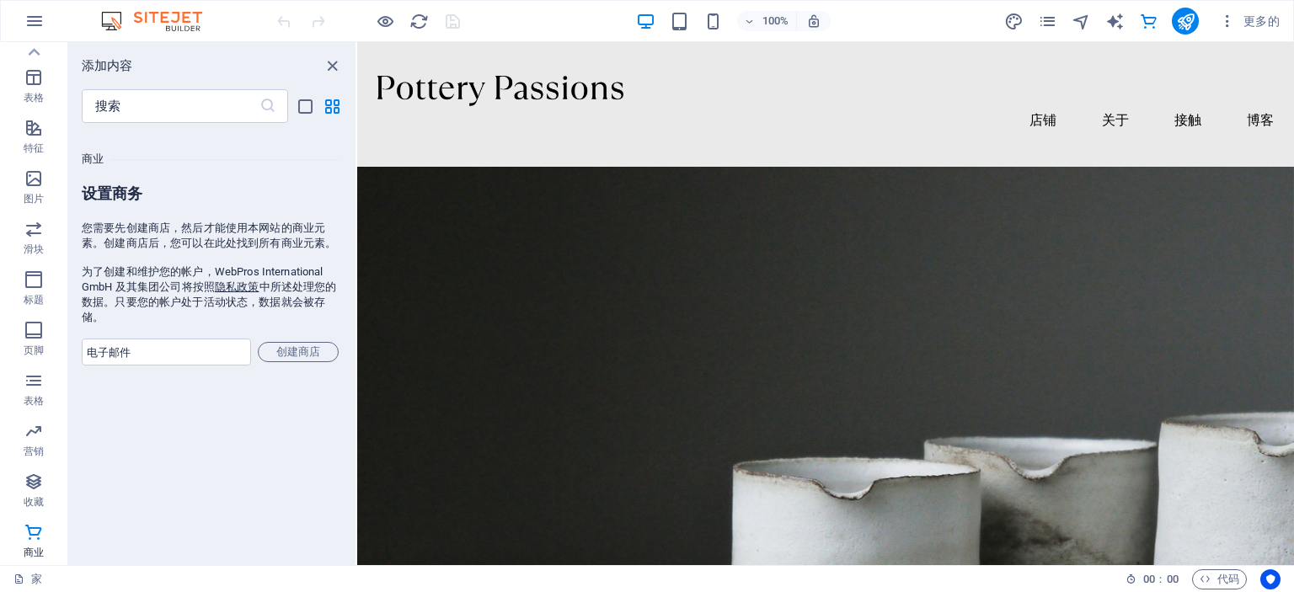
scroll to position [16230, 0]
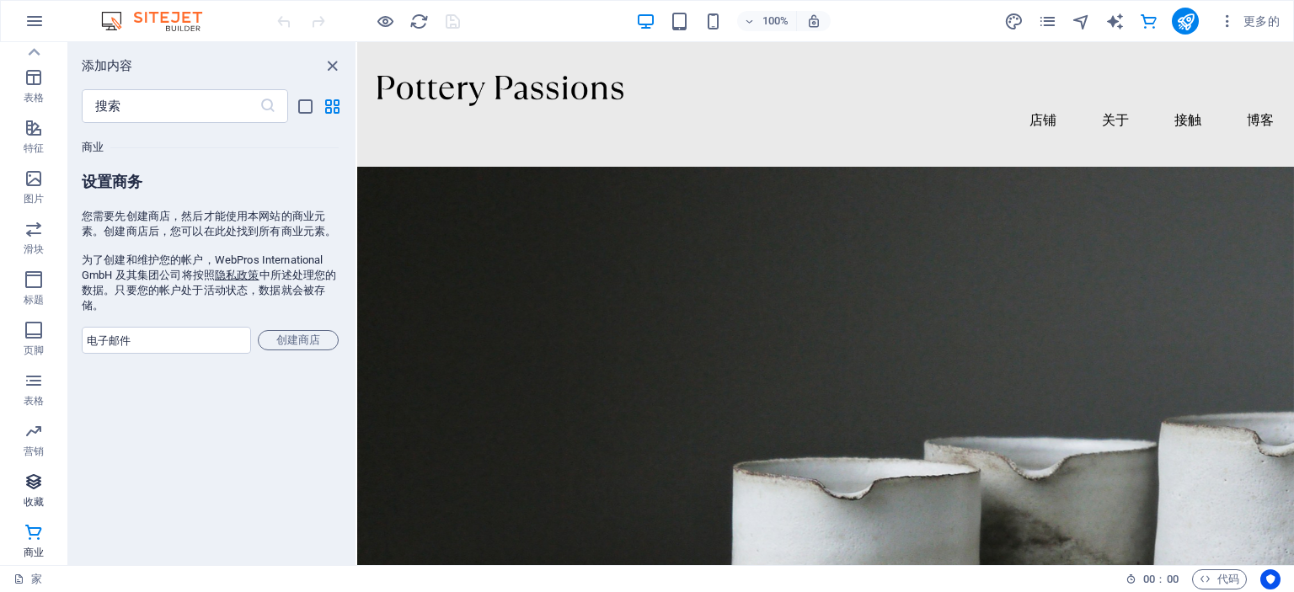
click at [42, 472] on icon "button" at bounding box center [34, 482] width 20 height 20
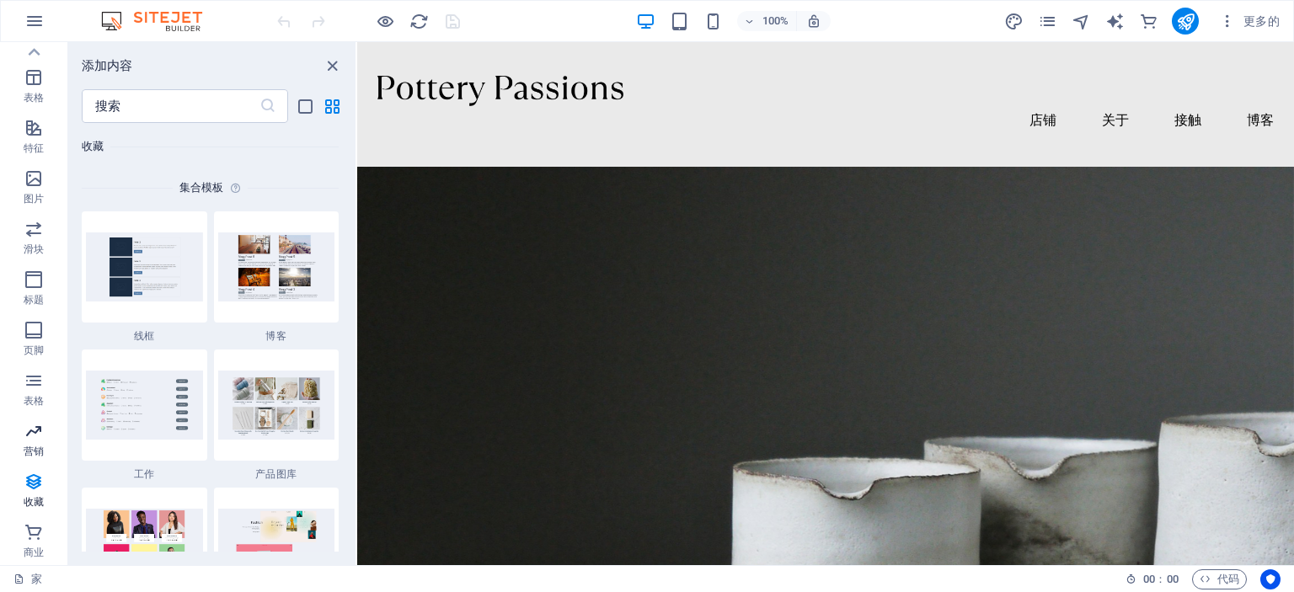
click at [40, 439] on icon "button" at bounding box center [34, 431] width 20 height 20
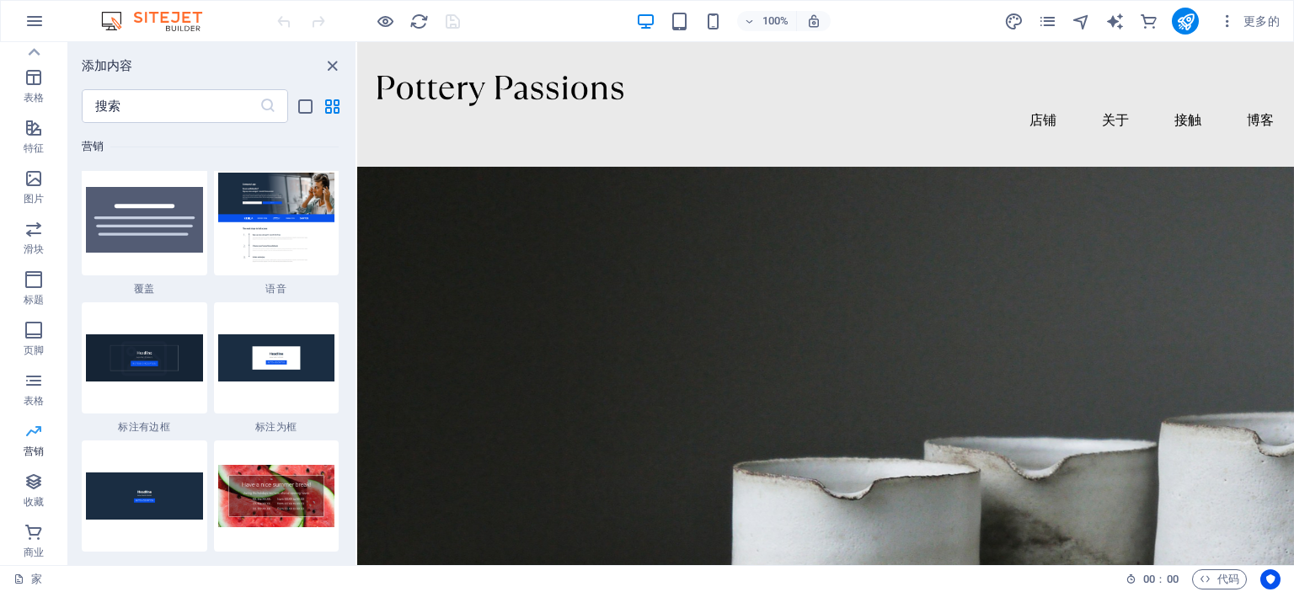
scroll to position [13719, 0]
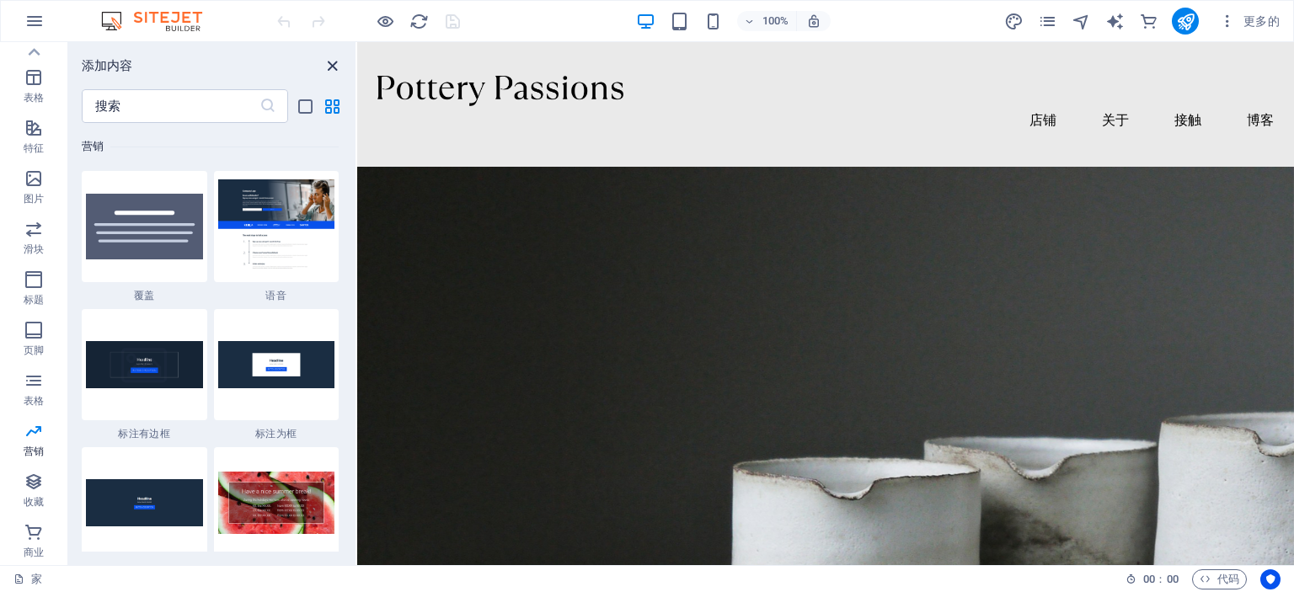
click at [337, 63] on icon "关闭面板" at bounding box center [332, 65] width 19 height 19
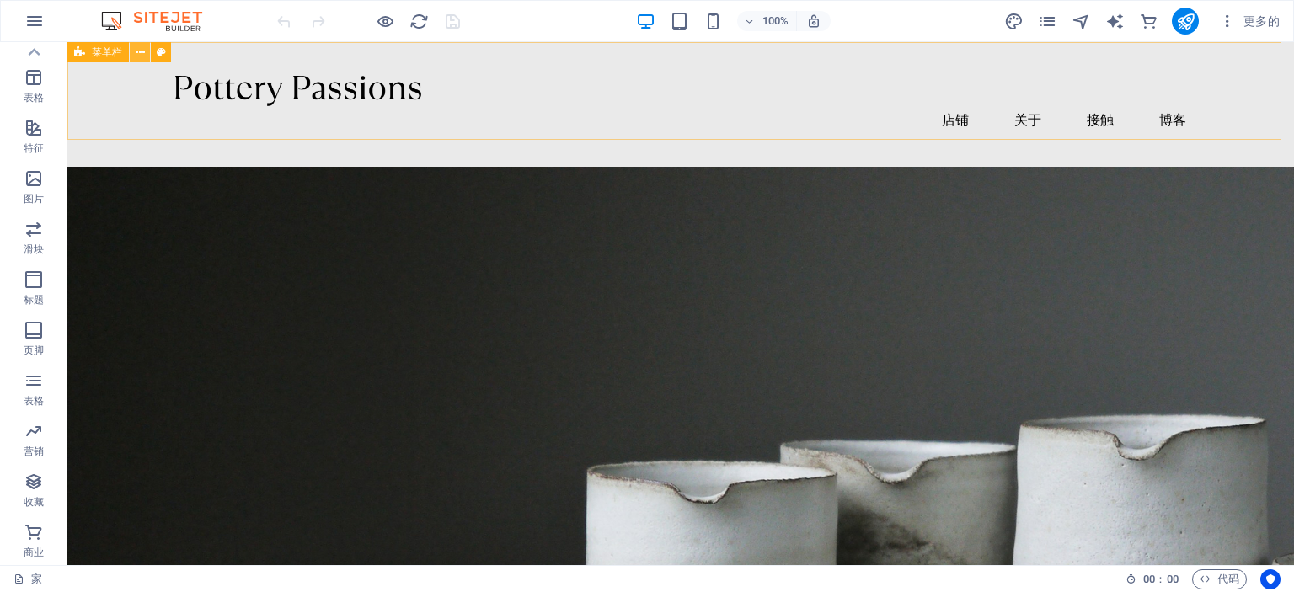
click at [138, 55] on icon at bounding box center [140, 53] width 9 height 18
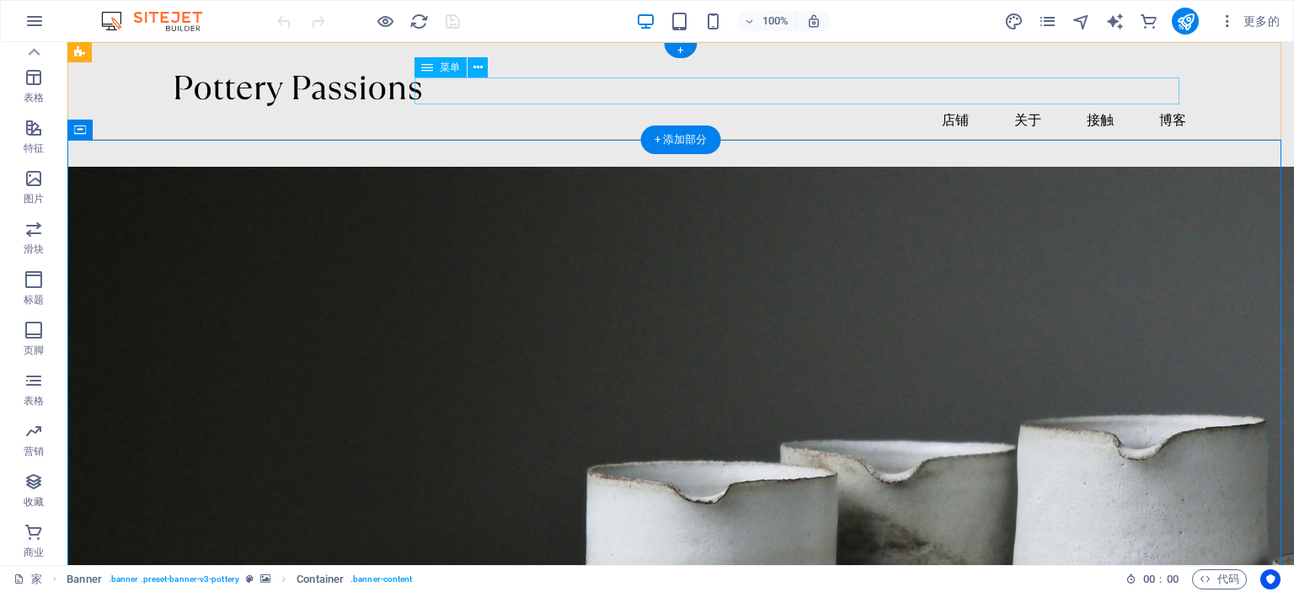
click at [947, 106] on nav "店铺 关于 接触 博客" at bounding box center [680, 119] width 1011 height 27
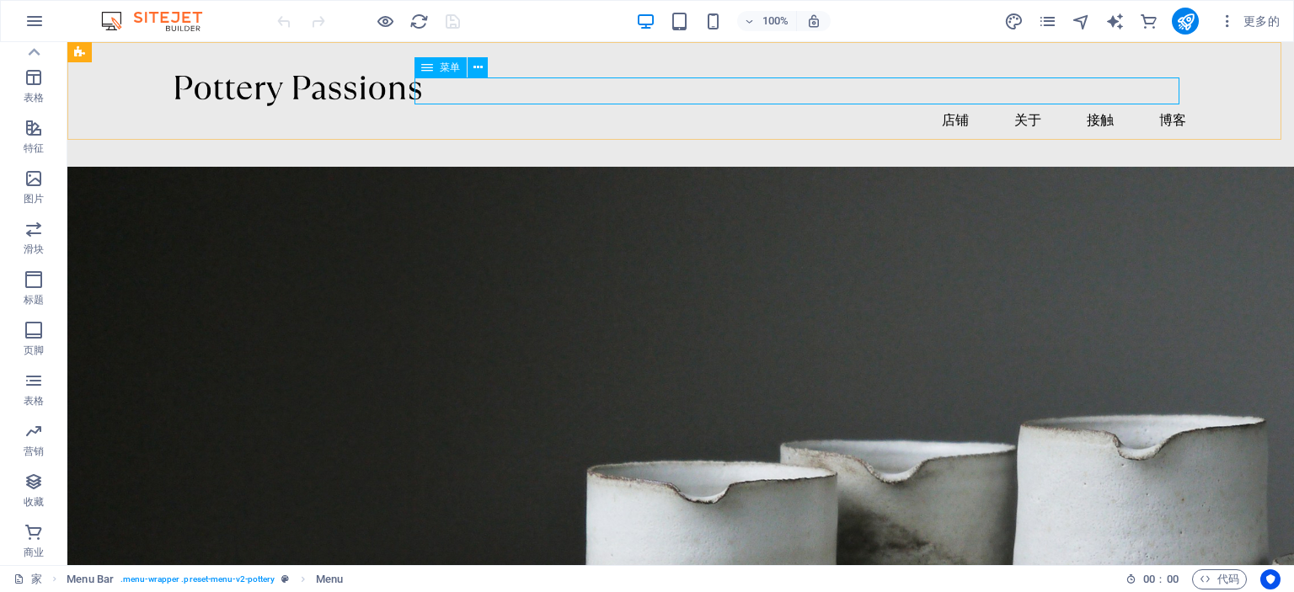
click at [431, 67] on icon at bounding box center [427, 67] width 12 height 20
click at [450, 69] on font "菜单" at bounding box center [450, 67] width 20 height 12
click at [476, 69] on icon at bounding box center [477, 68] width 9 height 18
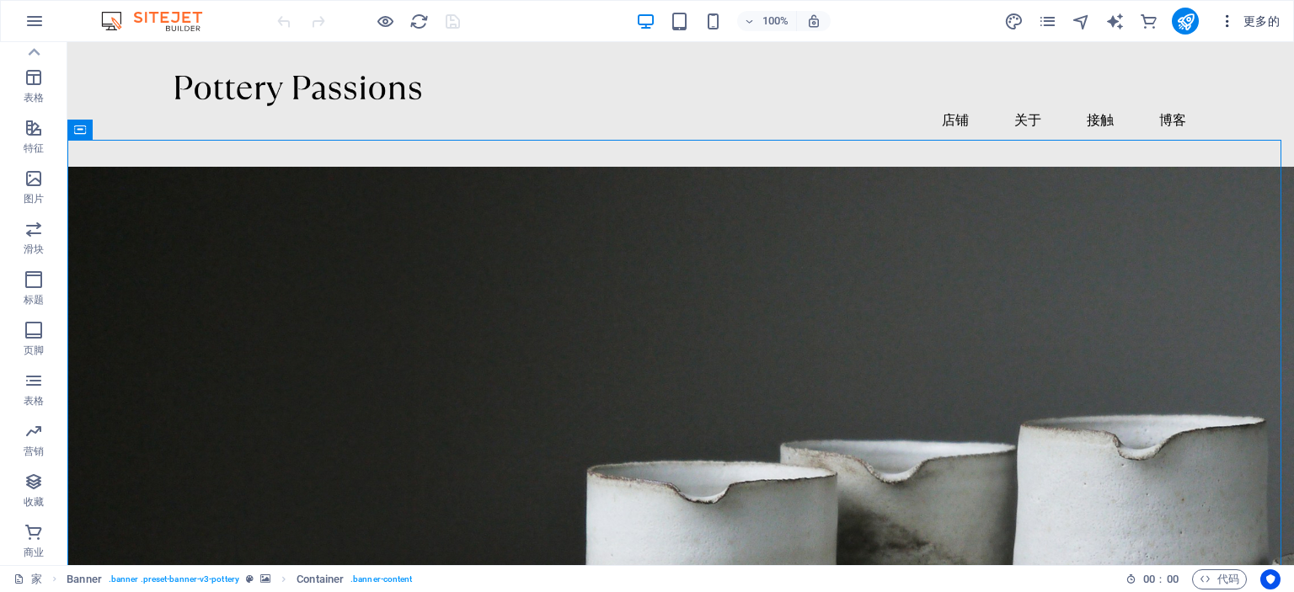
click at [1231, 17] on icon "button" at bounding box center [1227, 21] width 17 height 17
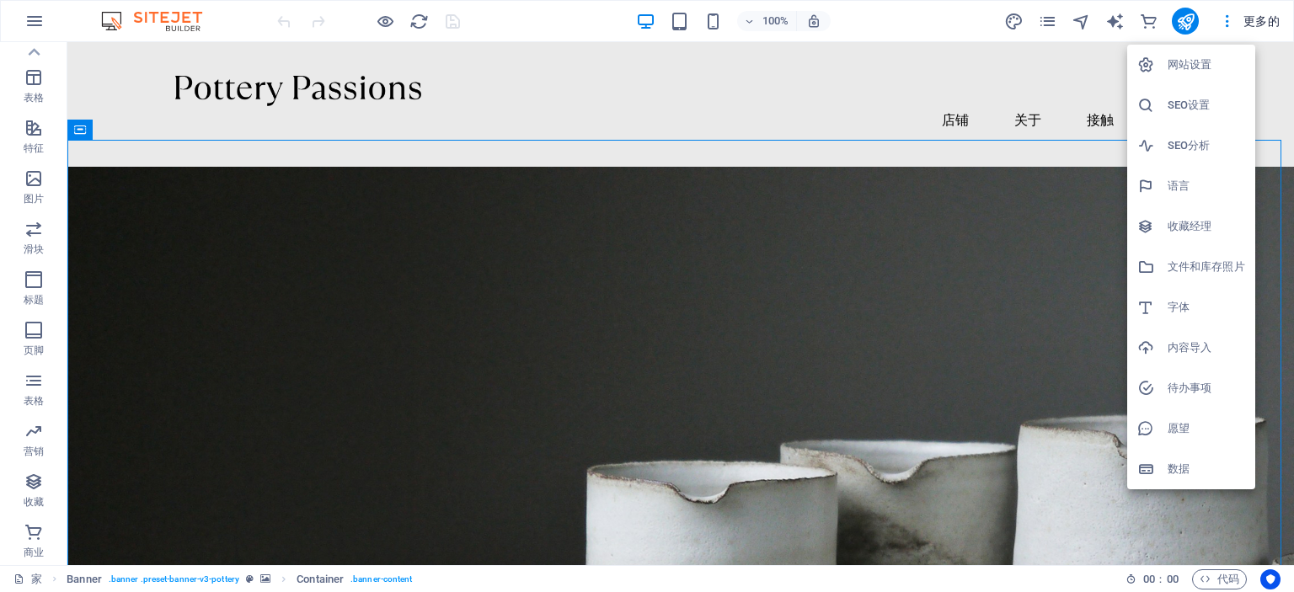
click at [1047, 207] on div at bounding box center [647, 296] width 1294 height 592
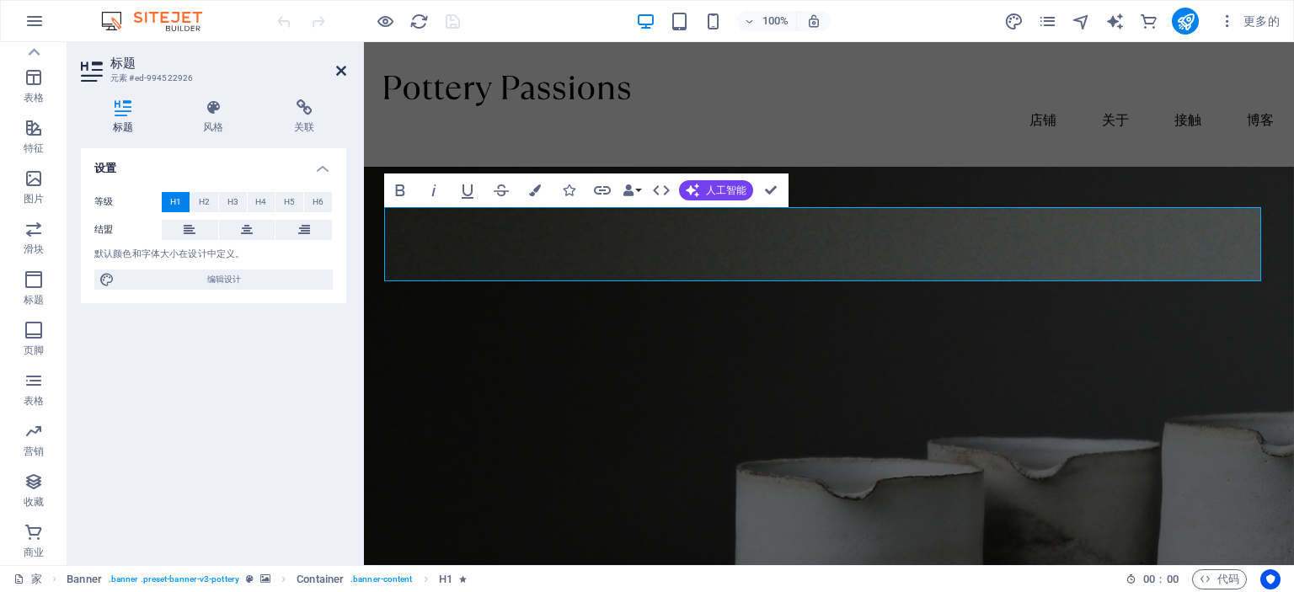
click at [345, 70] on icon at bounding box center [341, 70] width 10 height 13
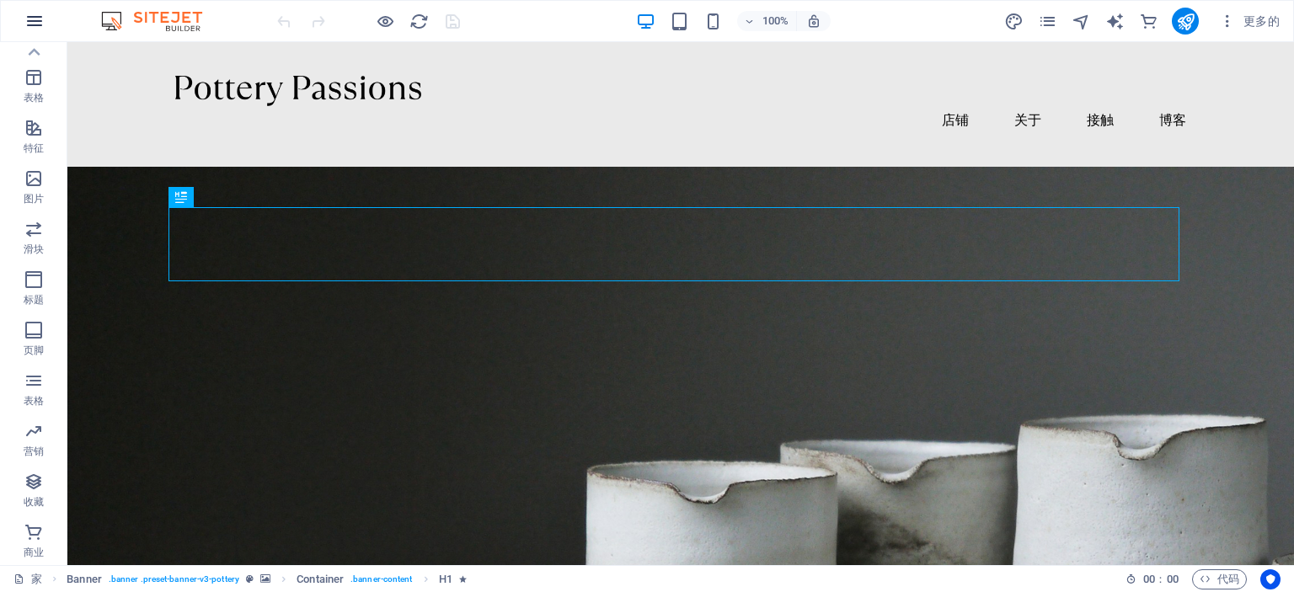
click at [37, 23] on icon "button" at bounding box center [34, 21] width 20 height 20
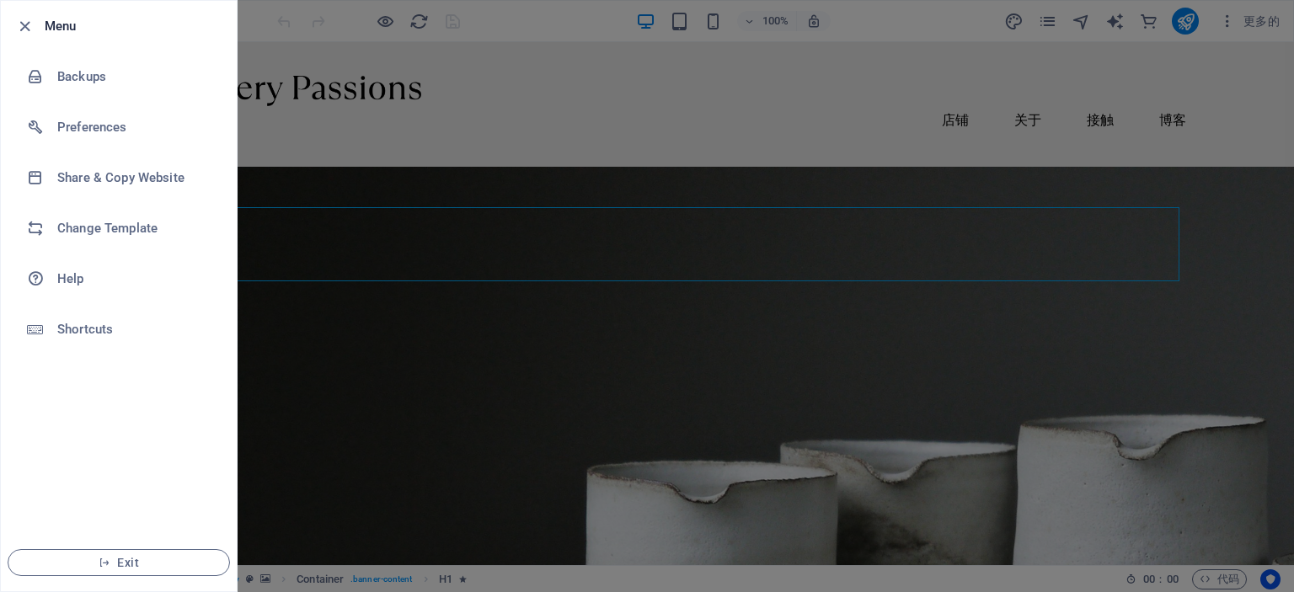
click at [448, 393] on div at bounding box center [647, 296] width 1294 height 592
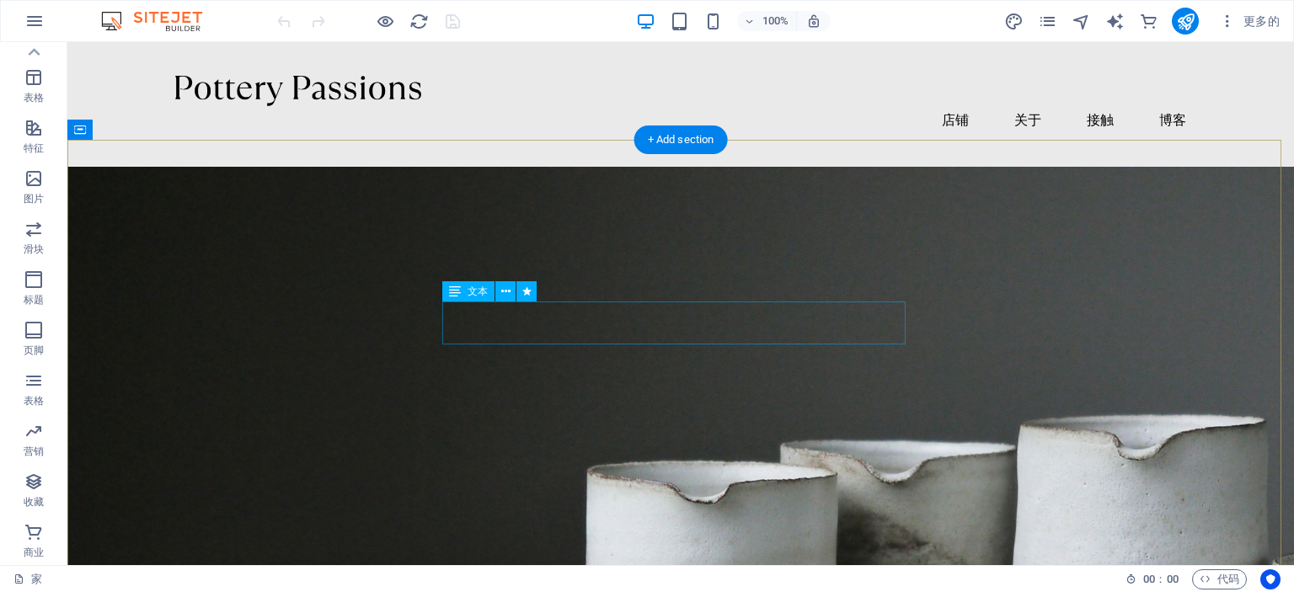
scroll to position [0, 0]
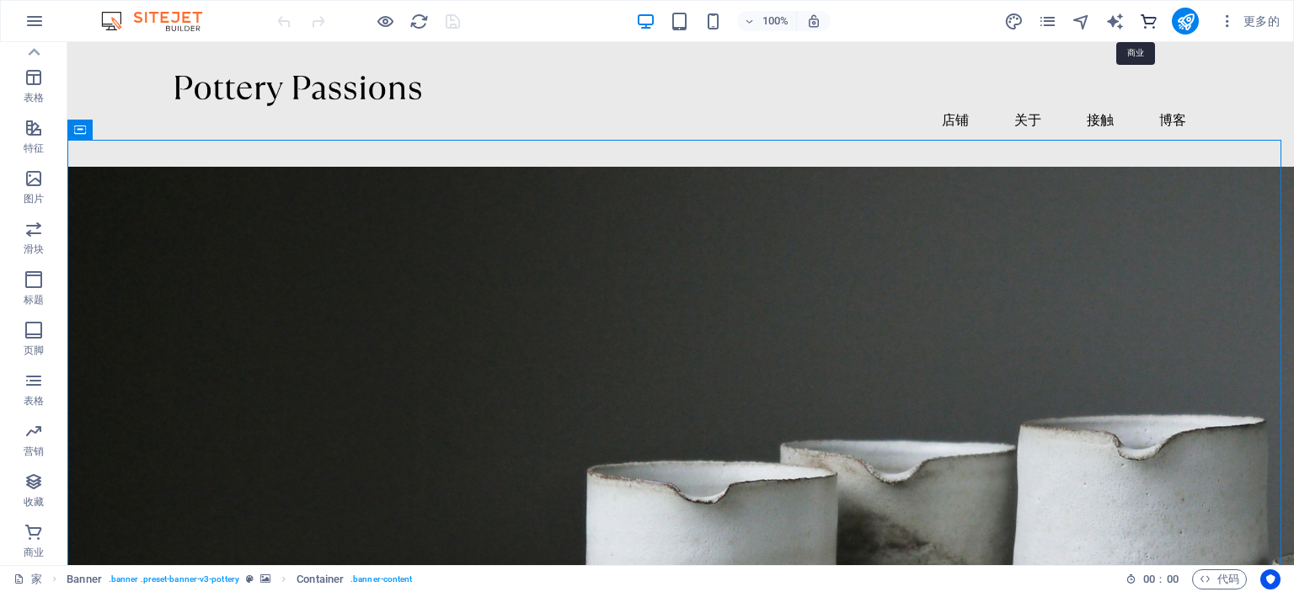
click at [1152, 28] on icon "商业" at bounding box center [1148, 21] width 19 height 19
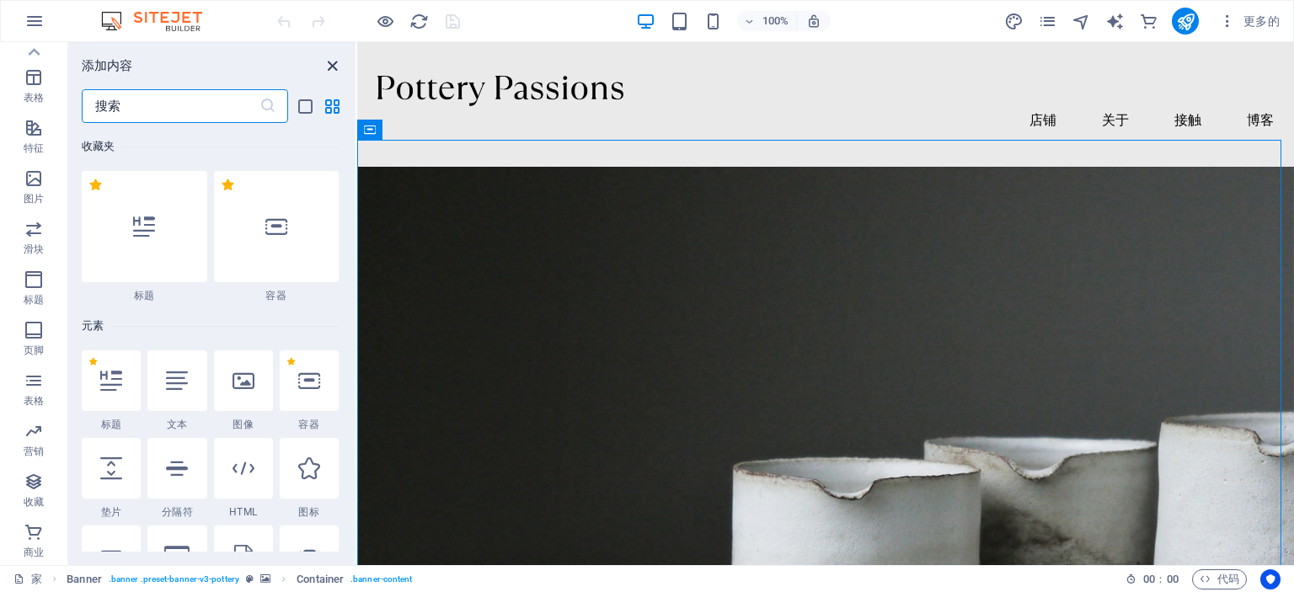
click at [337, 67] on icon "关闭面板" at bounding box center [332, 65] width 19 height 19
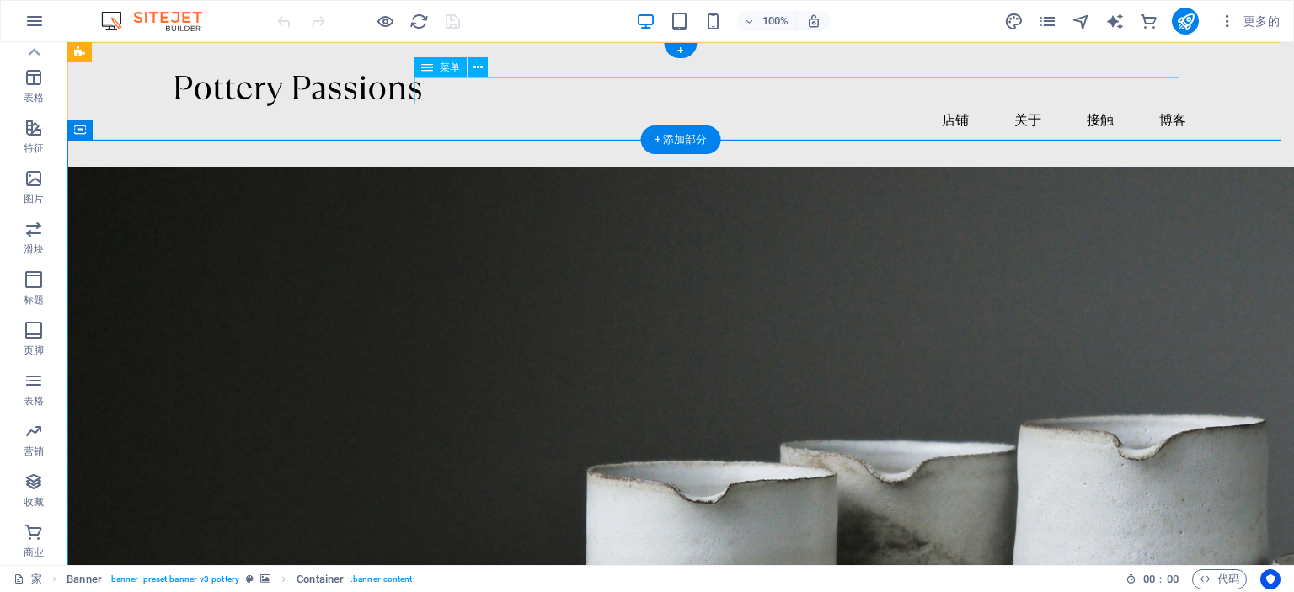
click at [1169, 106] on nav "店铺 关于 接触 博客" at bounding box center [680, 119] width 1011 height 27
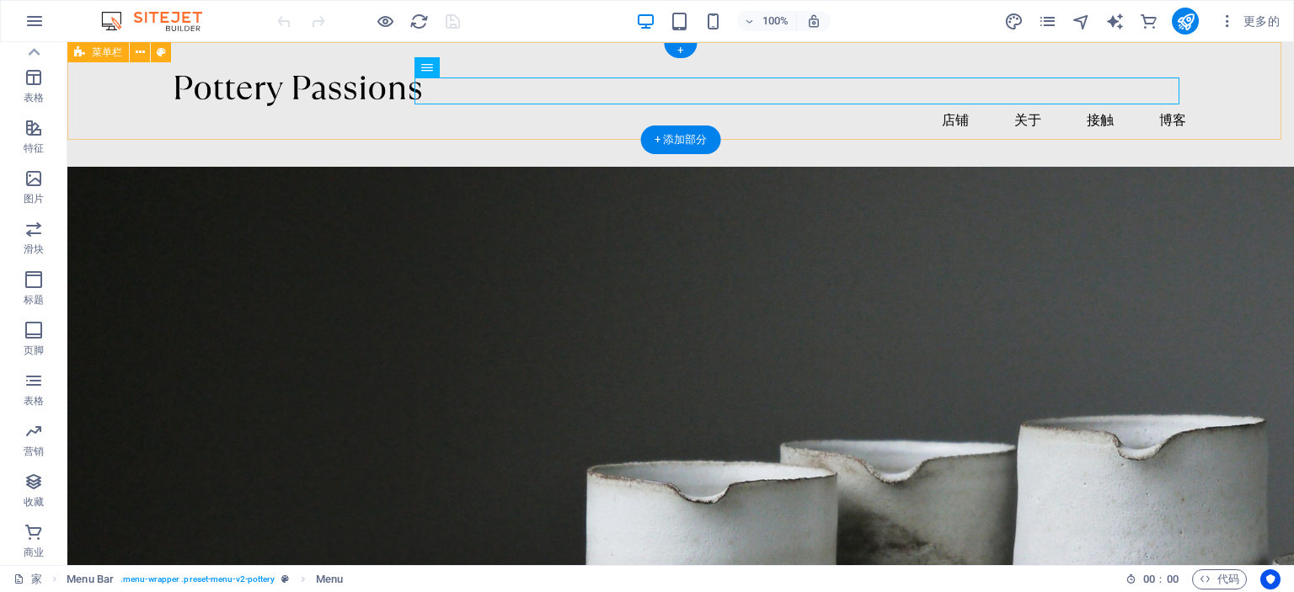
click at [1242, 114] on div "菜单 店铺 关于 接触 博客" at bounding box center [680, 104] width 1226 height 125
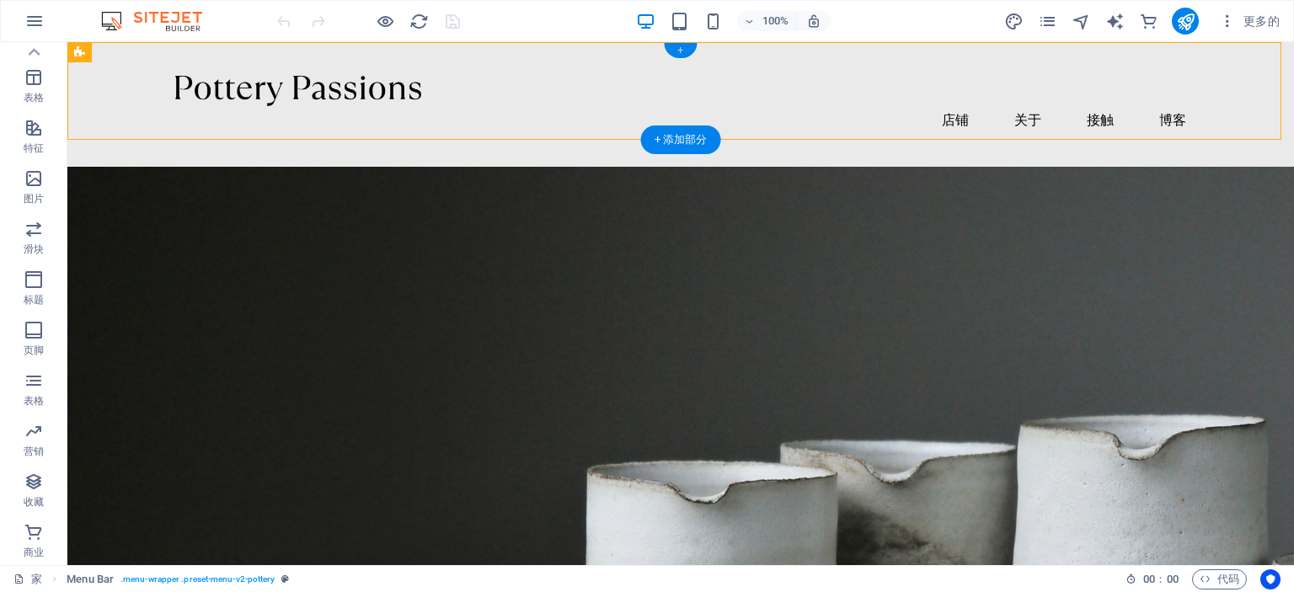
click at [680, 50] on font "+" at bounding box center [680, 50] width 6 height 13
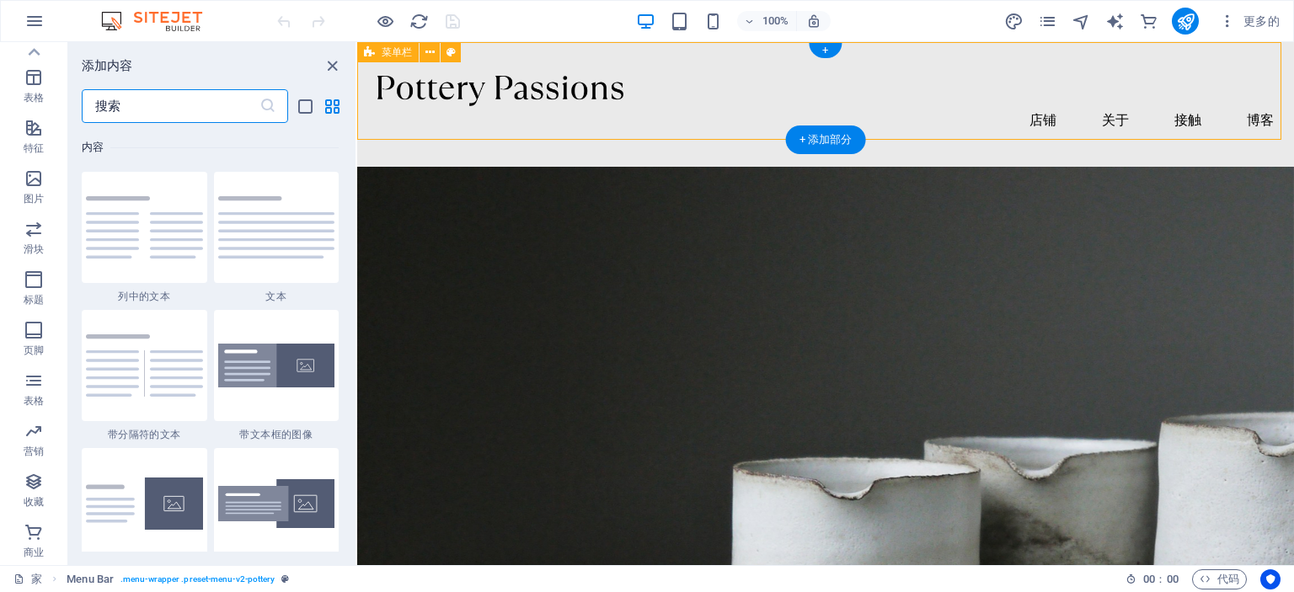
scroll to position [2947, 0]
click at [146, 222] on img at bounding box center [144, 226] width 117 height 62
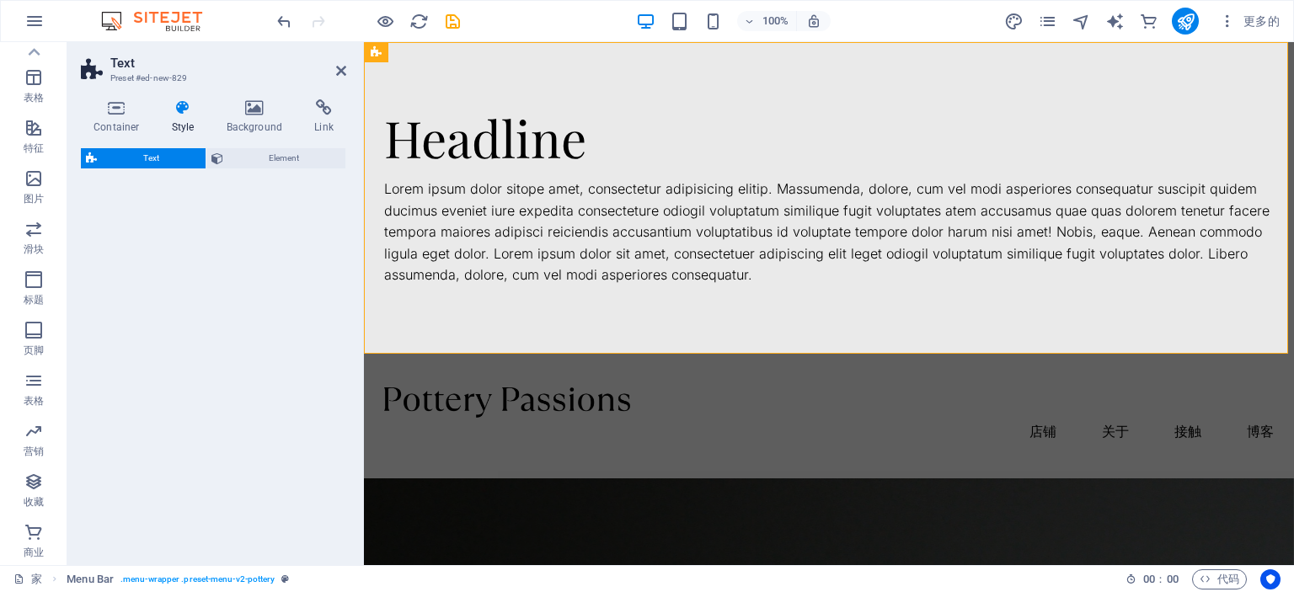
select select "rem"
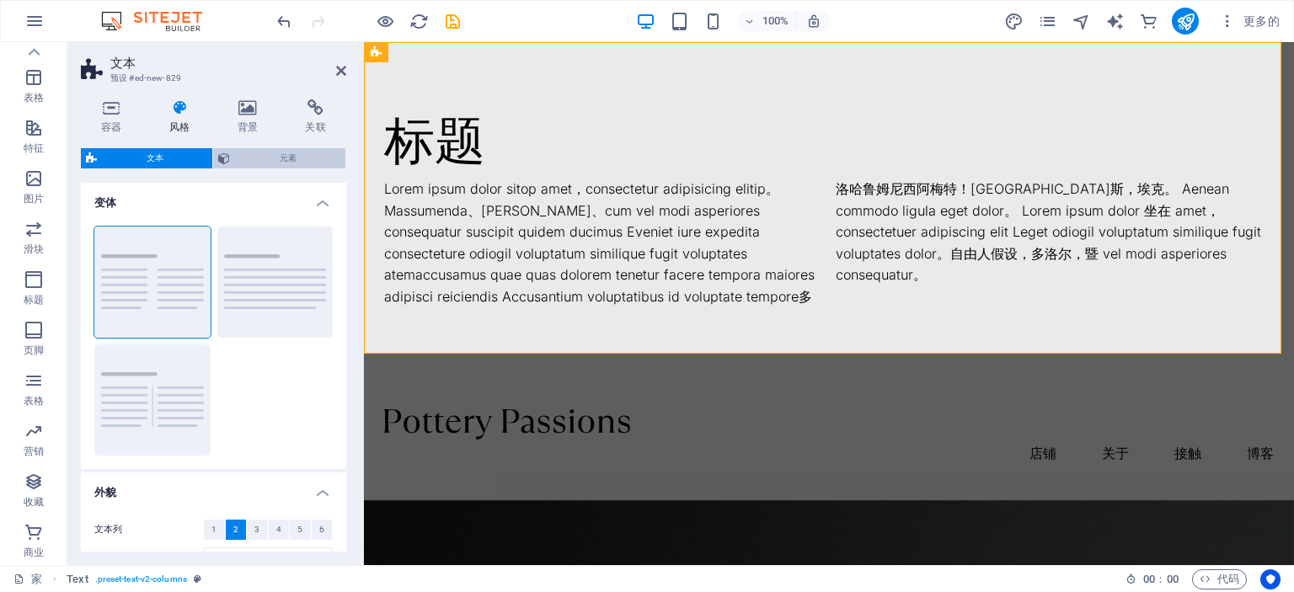
click at [270, 167] on span "元素" at bounding box center [287, 158] width 105 height 20
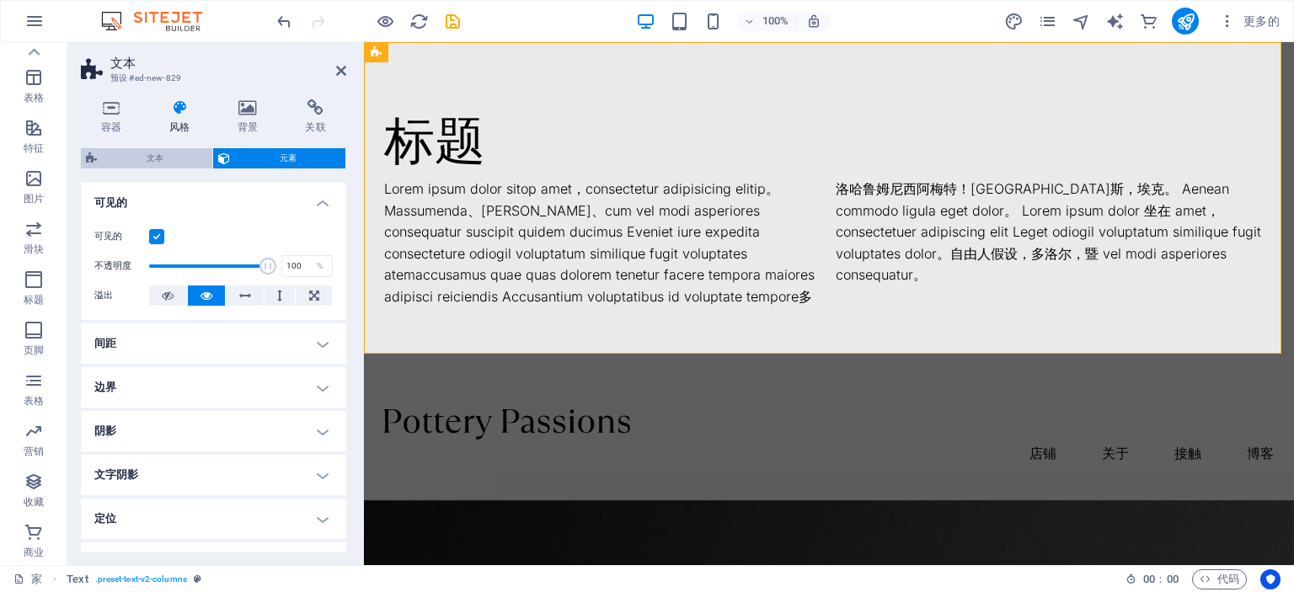
click at [162, 161] on font "文本" at bounding box center [155, 157] width 17 height 9
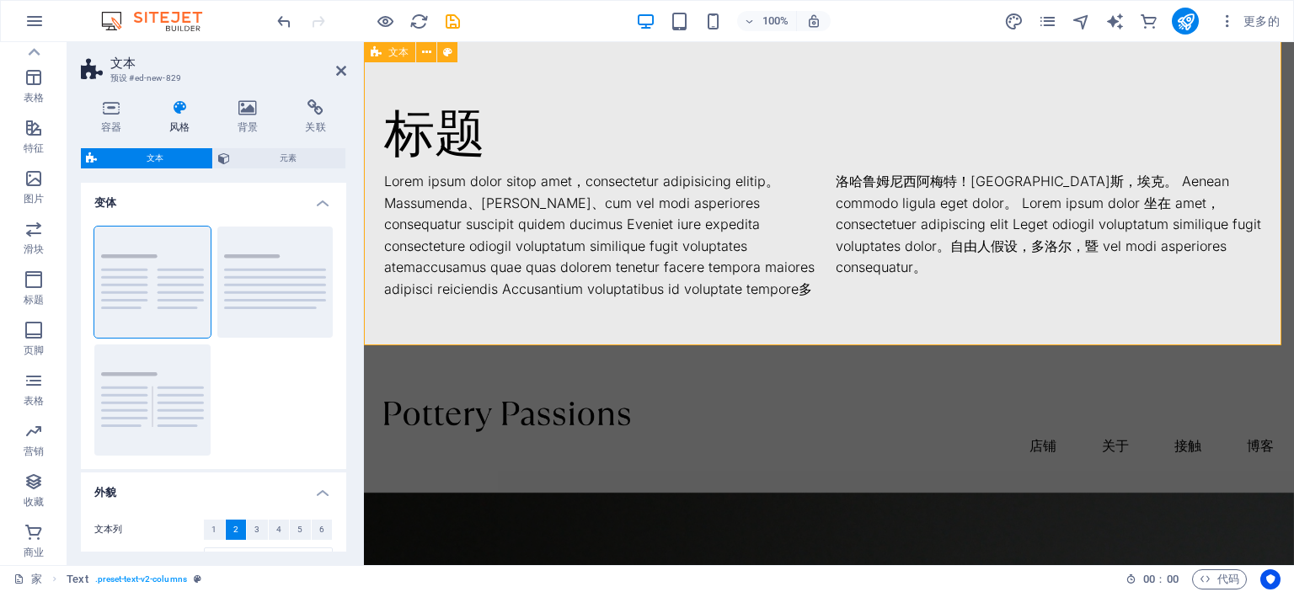
scroll to position [0, 0]
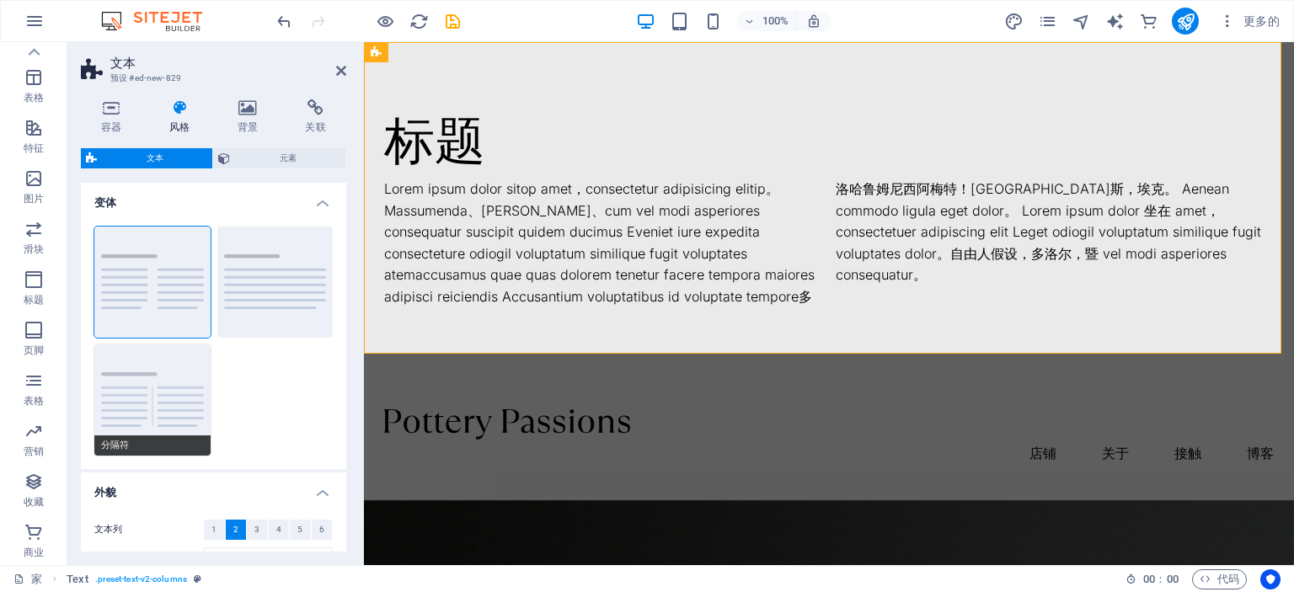
click at [165, 386] on button "分隔符" at bounding box center [152, 399] width 116 height 111
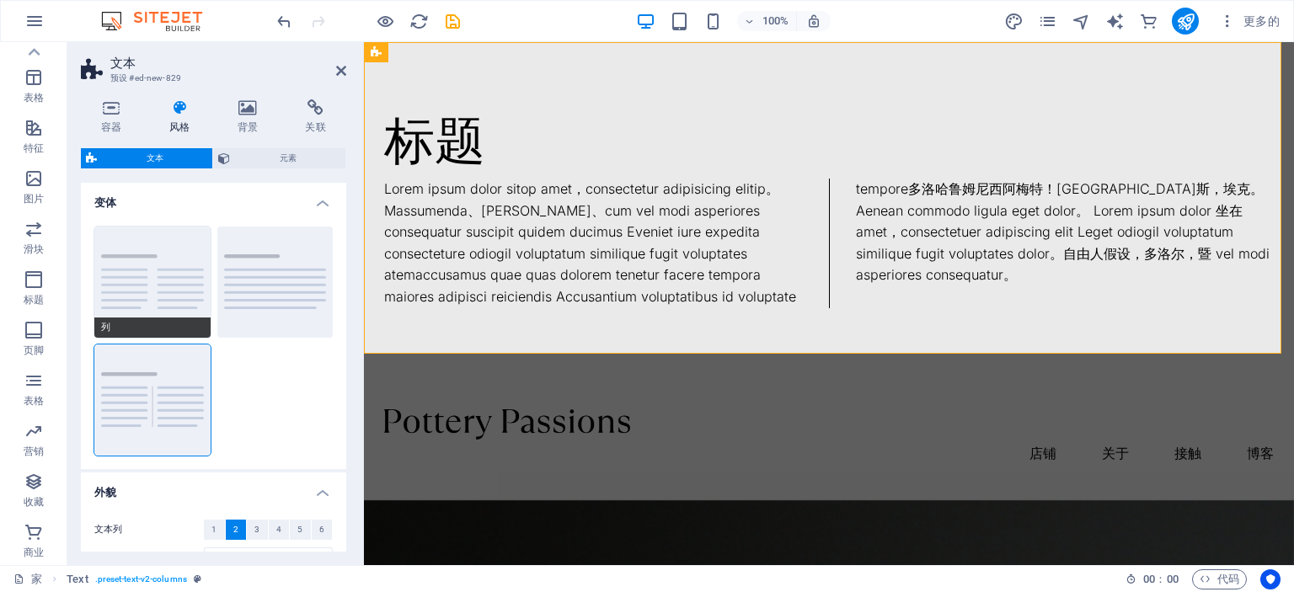
click at [138, 269] on button "列" at bounding box center [152, 282] width 116 height 111
type input "1"
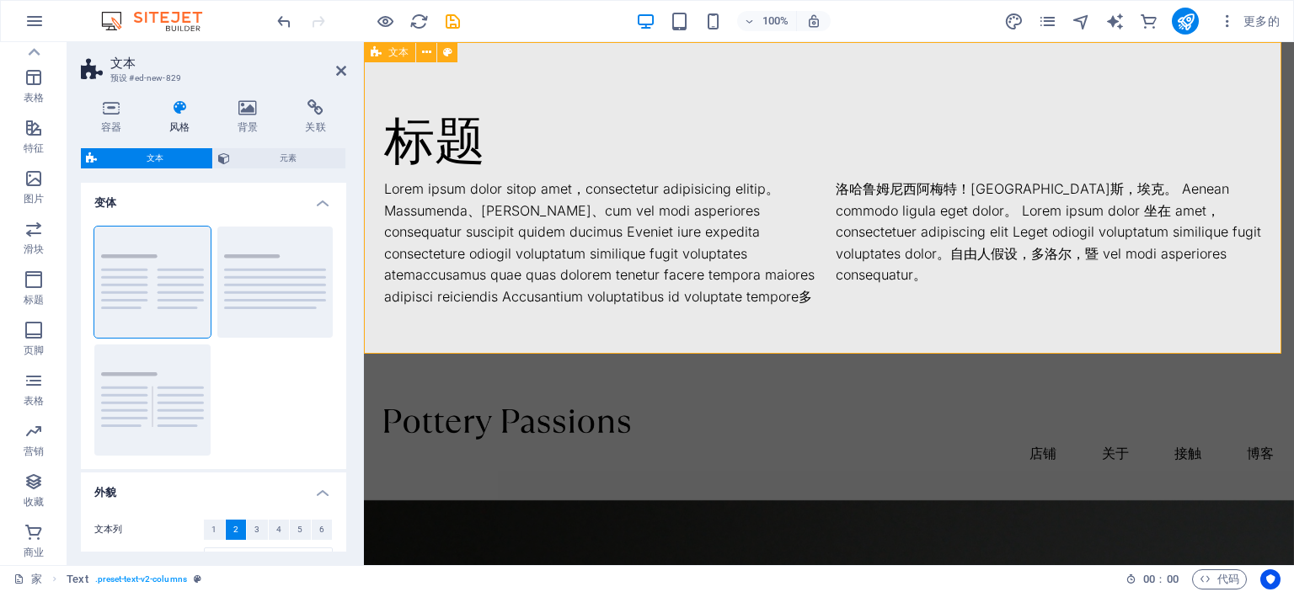
click at [404, 54] on font "文本" at bounding box center [398, 52] width 20 height 12
click at [340, 69] on icon at bounding box center [341, 70] width 10 height 13
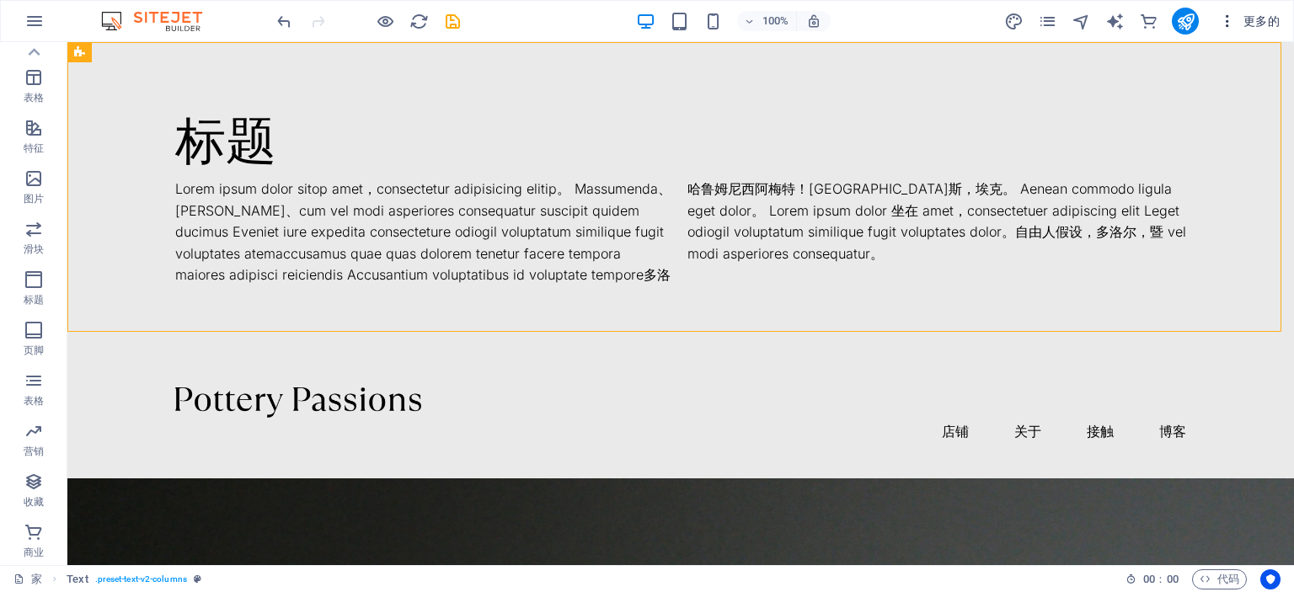
click at [1226, 15] on icon "button" at bounding box center [1227, 21] width 17 height 17
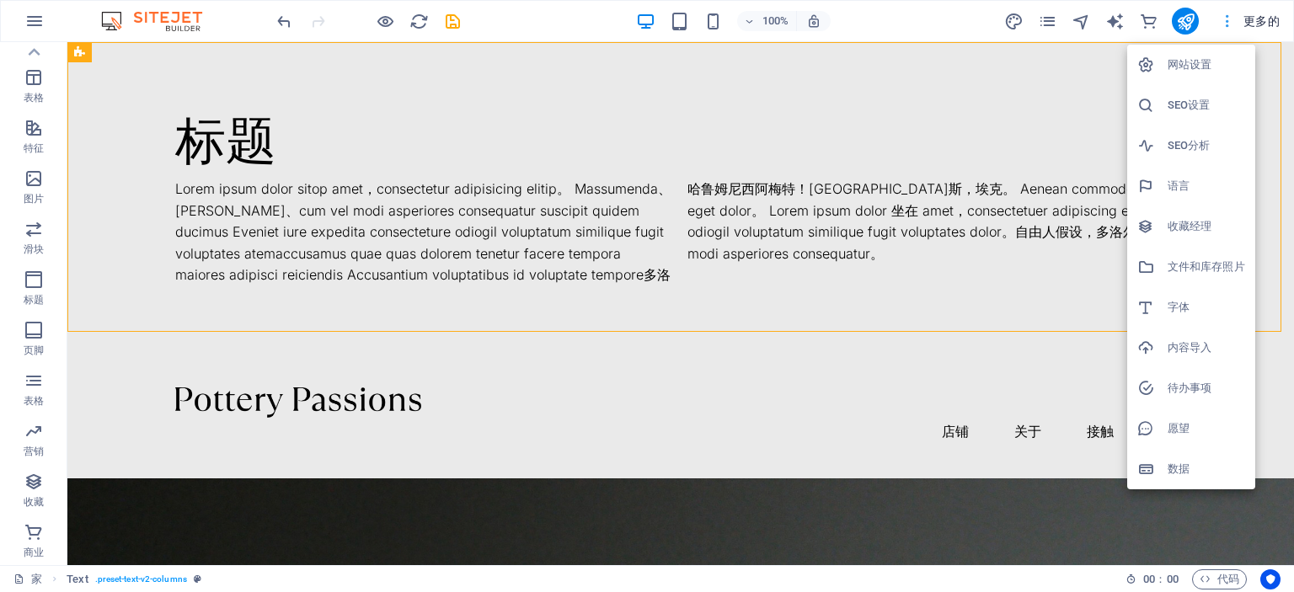
click at [1226, 15] on div at bounding box center [647, 296] width 1294 height 592
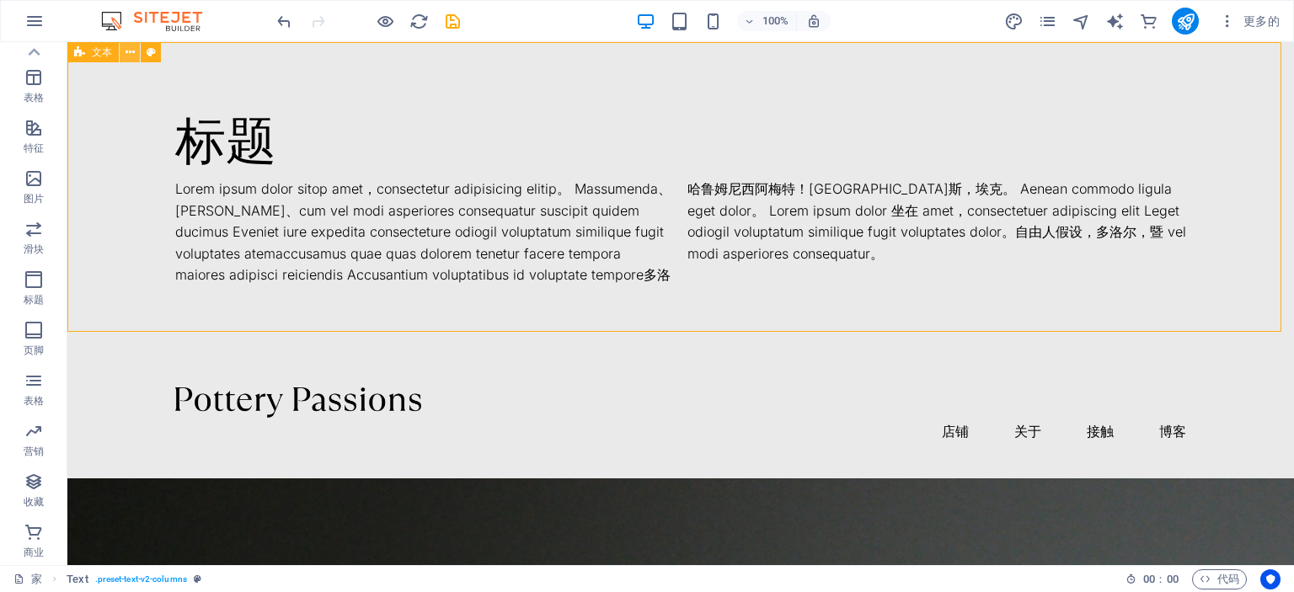
click at [129, 58] on icon at bounding box center [129, 53] width 9 height 18
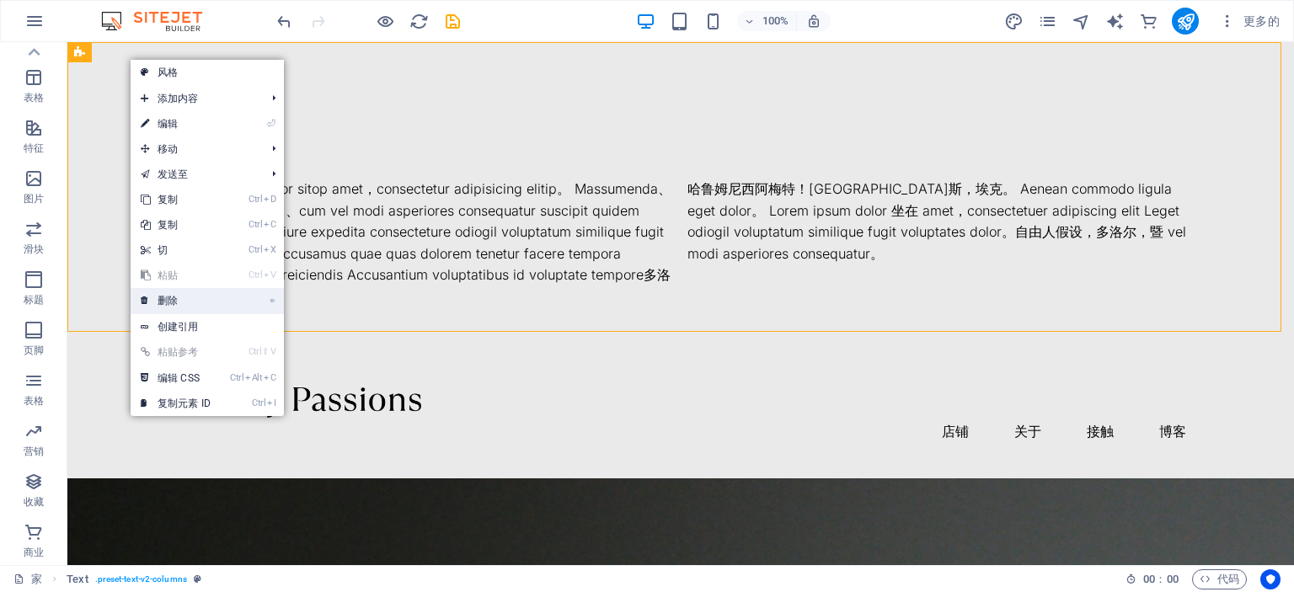
click at [205, 296] on link "⌦ 删除" at bounding box center [176, 300] width 90 height 25
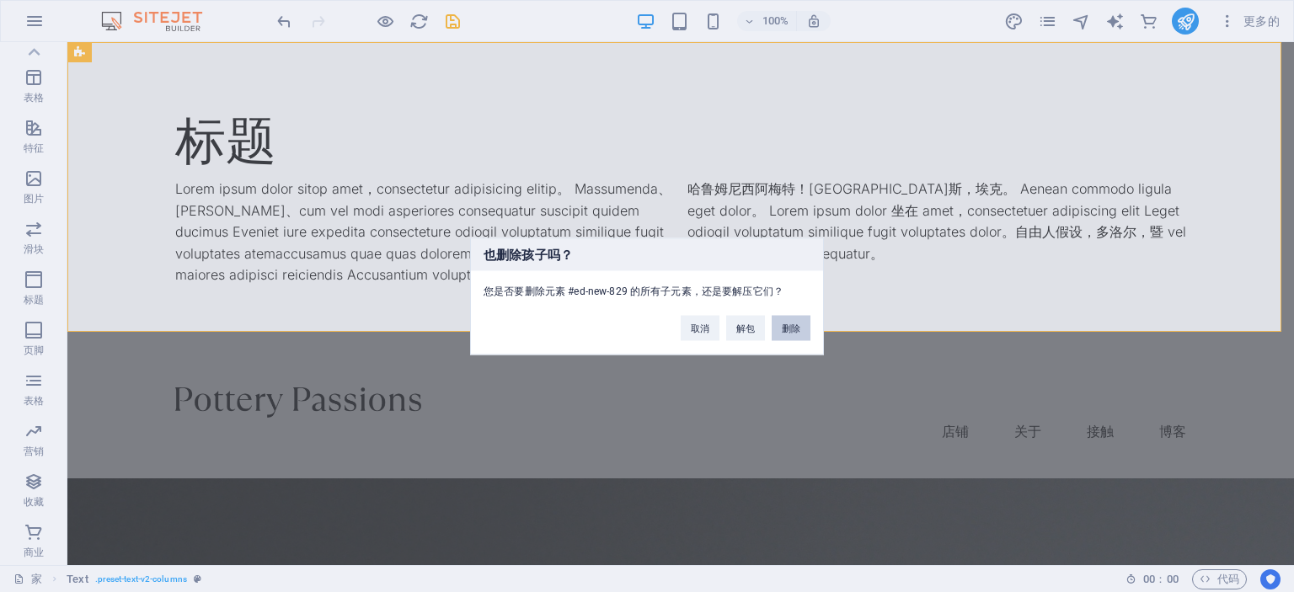
drag, startPoint x: 792, startPoint y: 323, endPoint x: 836, endPoint y: 227, distance: 105.5
click at [792, 323] on font "删除" at bounding box center [791, 328] width 19 height 10
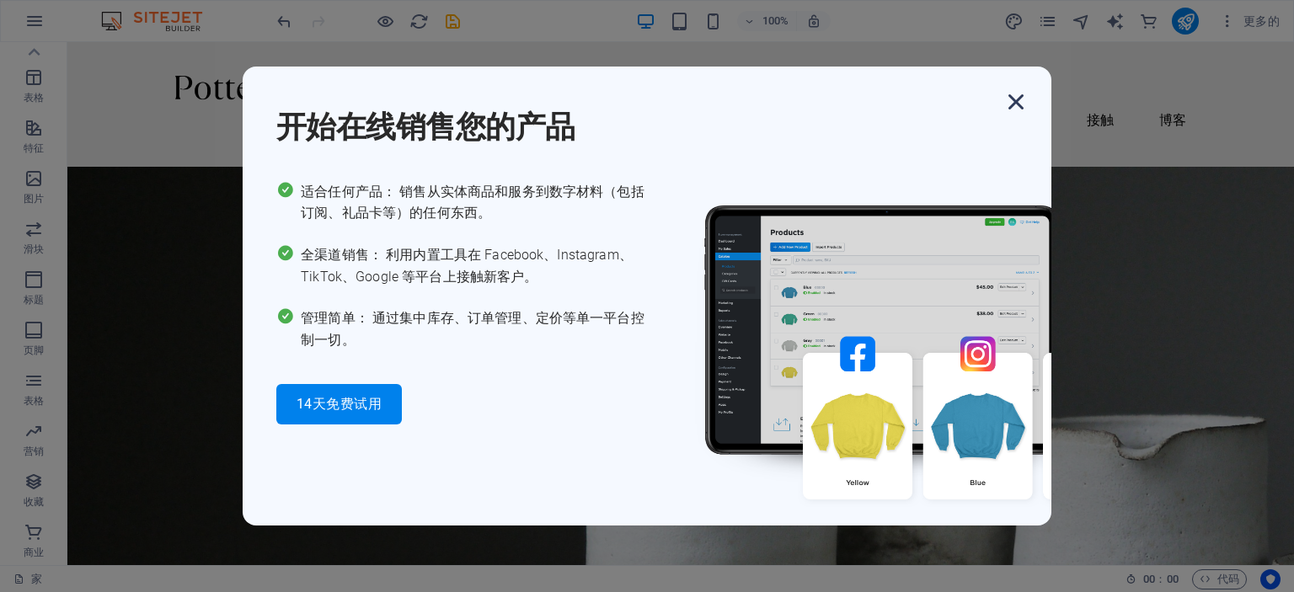
click at [1018, 99] on icon "button" at bounding box center [1016, 102] width 30 height 30
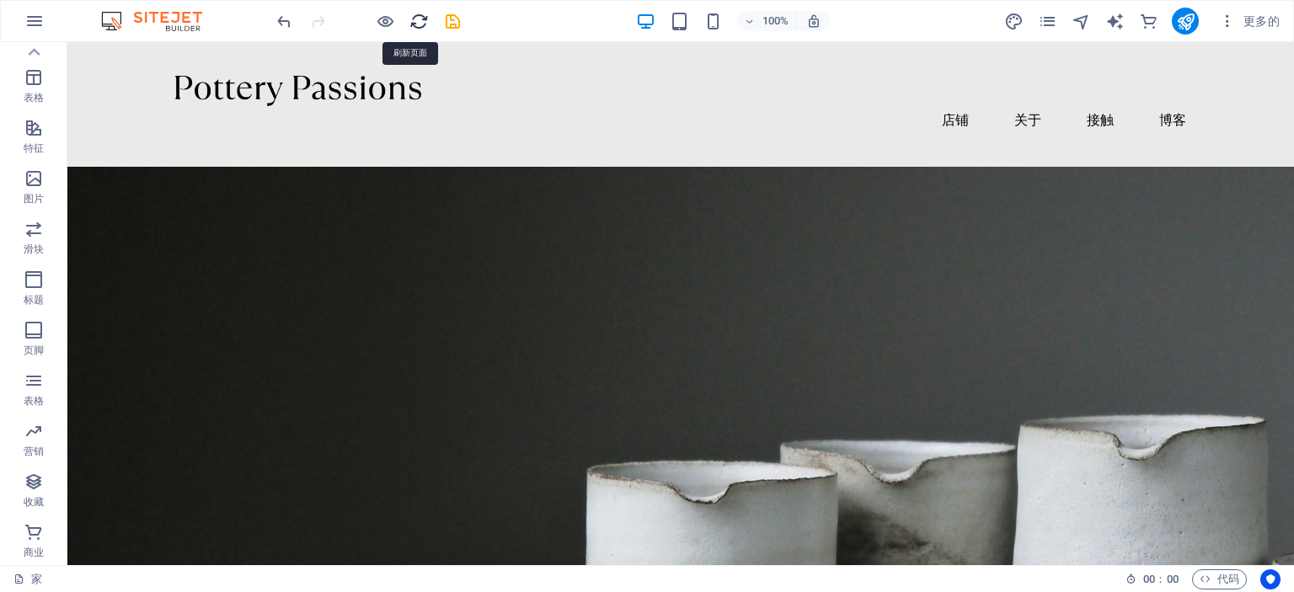
click at [416, 23] on icon "重新加载" at bounding box center [418, 21] width 19 height 19
click at [745, 16] on icon "button" at bounding box center [750, 21] width 12 height 11
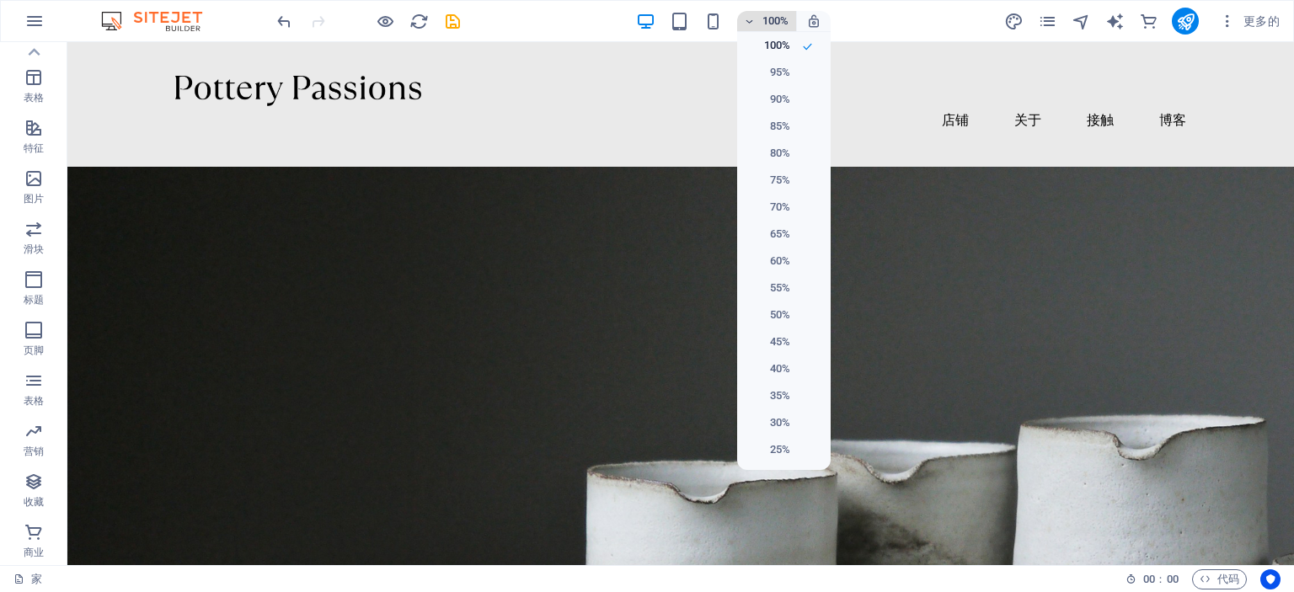
click at [745, 15] on div at bounding box center [647, 296] width 1294 height 592
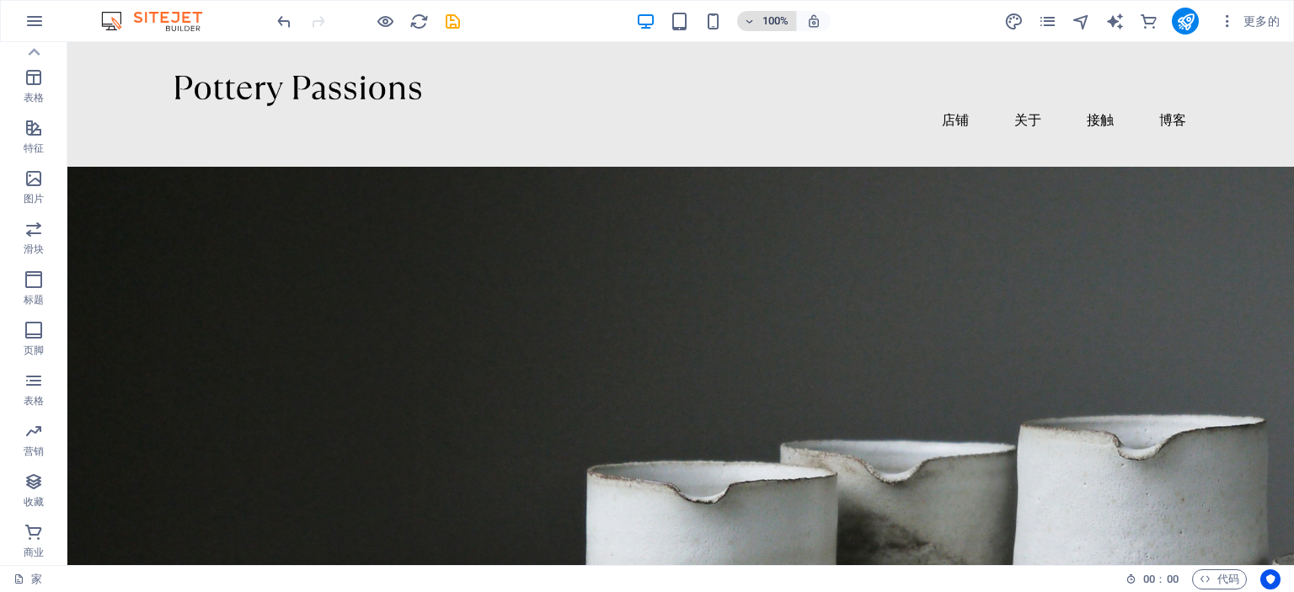
click at [751, 19] on icon "button" at bounding box center [750, 21] width 12 height 11
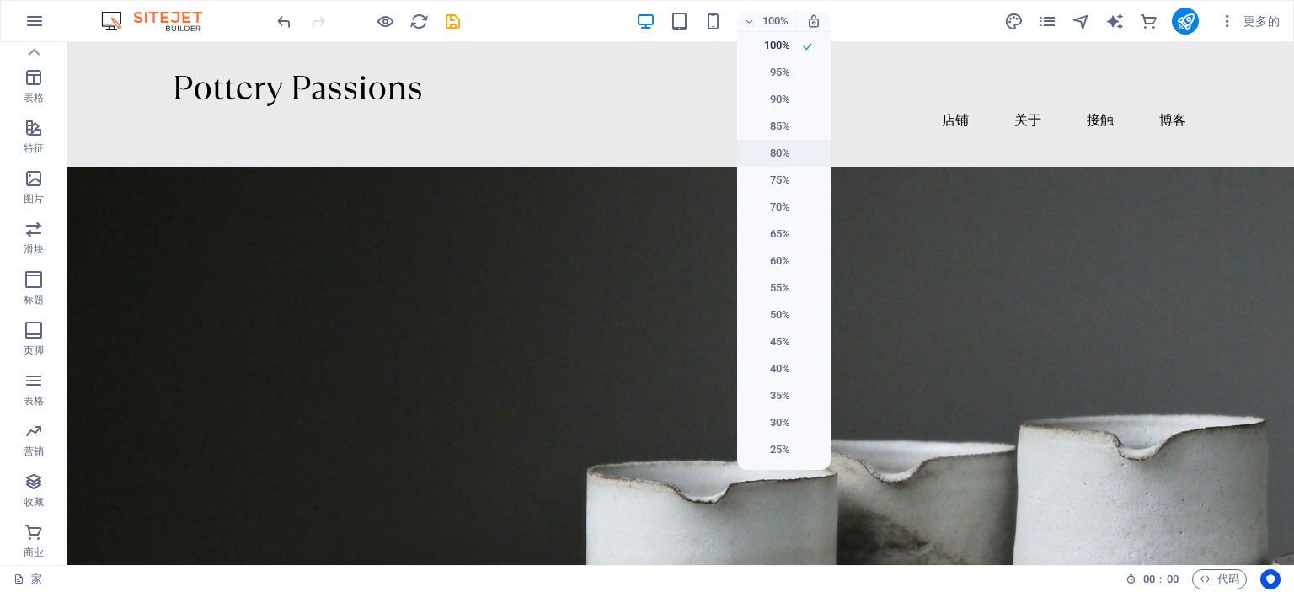
click at [775, 153] on font "80%" at bounding box center [780, 153] width 20 height 13
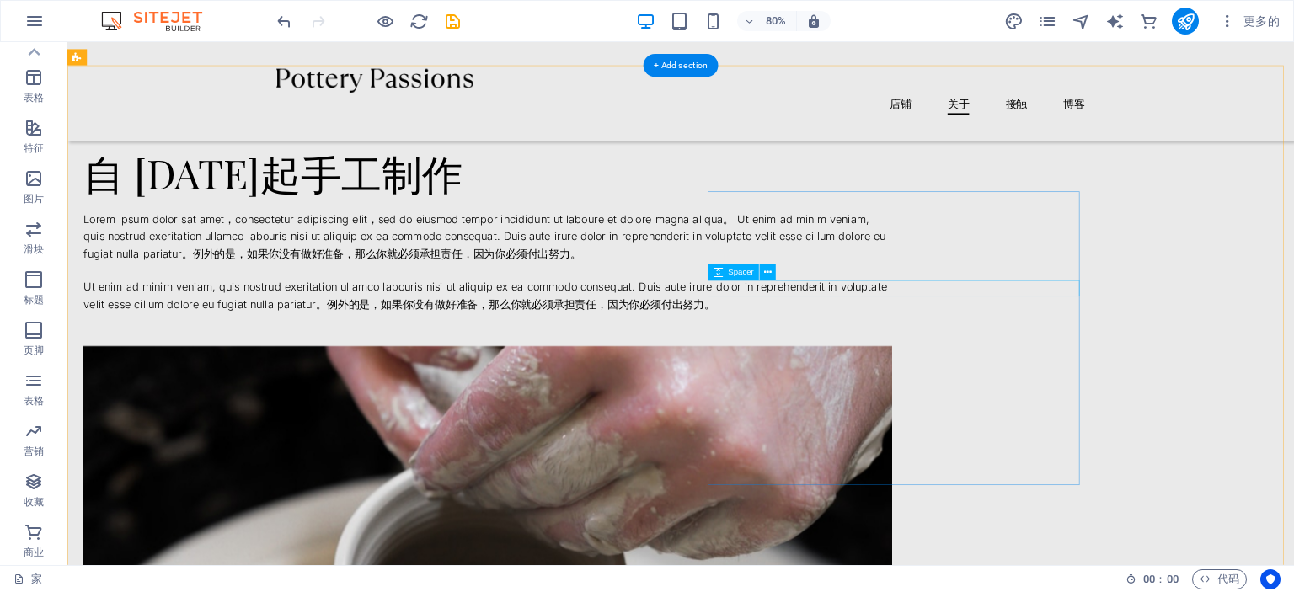
scroll to position [1179, 0]
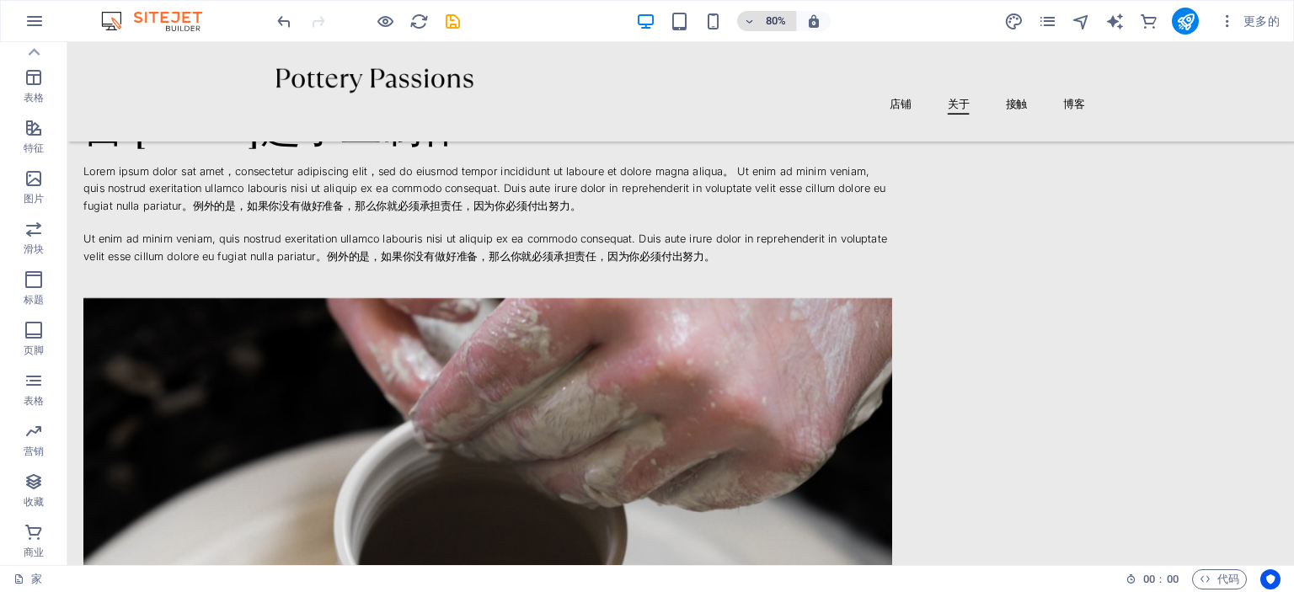
click at [751, 13] on span "80%" at bounding box center [766, 21] width 45 height 20
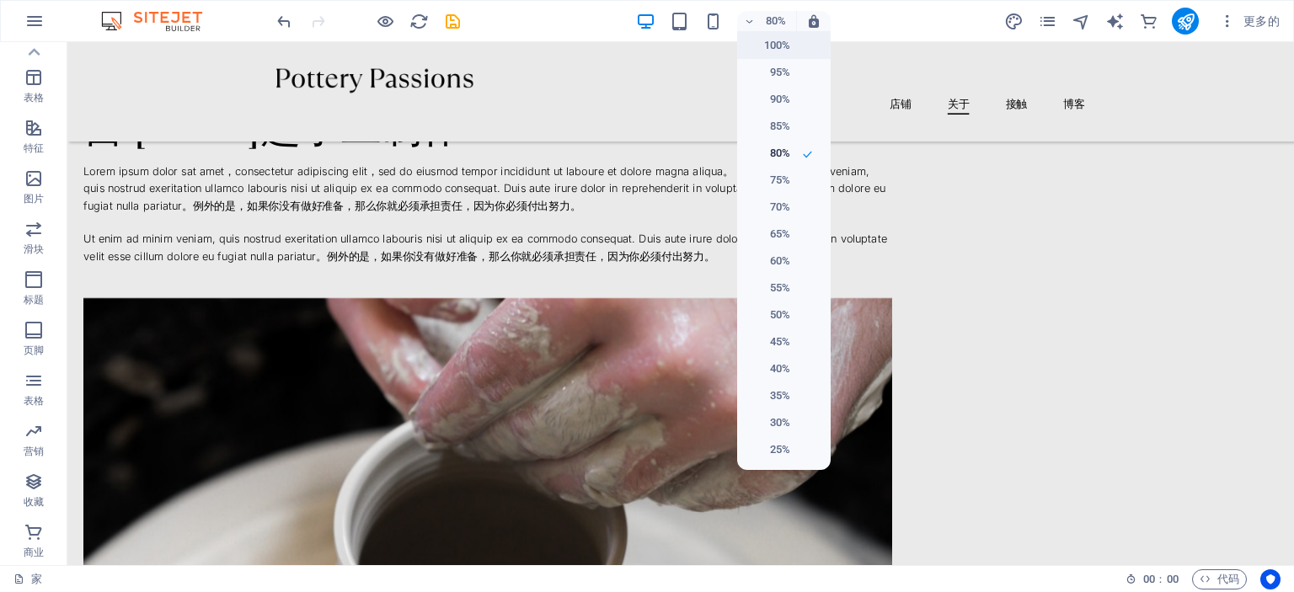
click at [771, 40] on font "100%" at bounding box center [777, 45] width 26 height 13
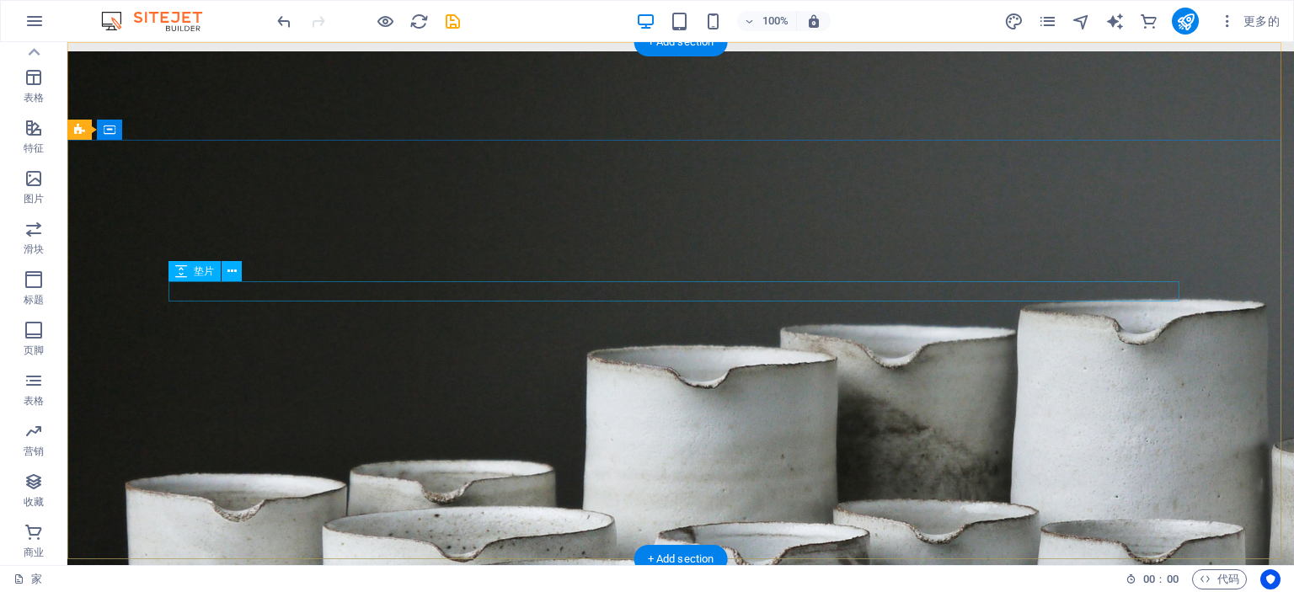
scroll to position [0, 0]
